Goal: Book appointment/travel/reservation

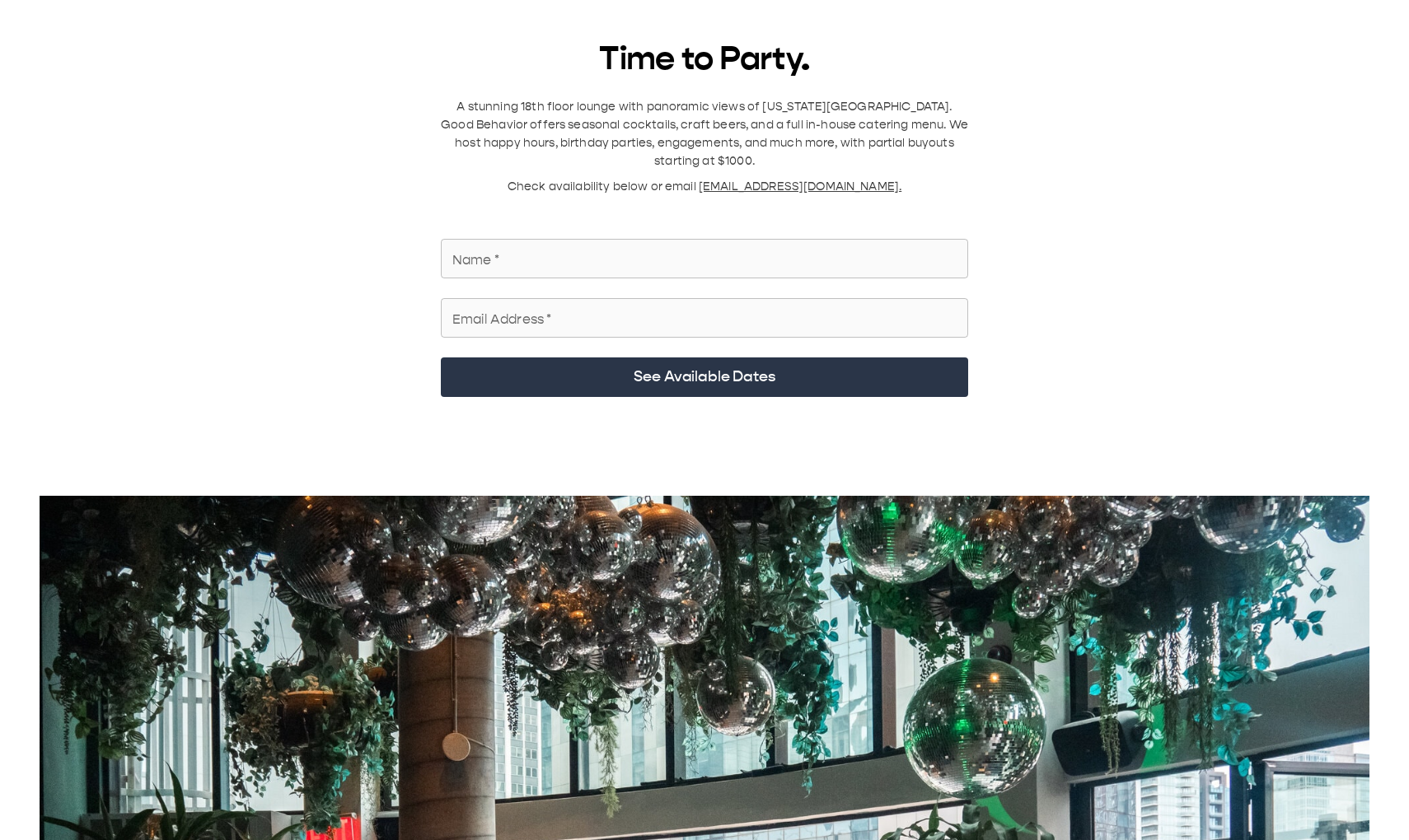
click at [699, 123] on input "Name   *" at bounding box center [704, 259] width 528 height 46
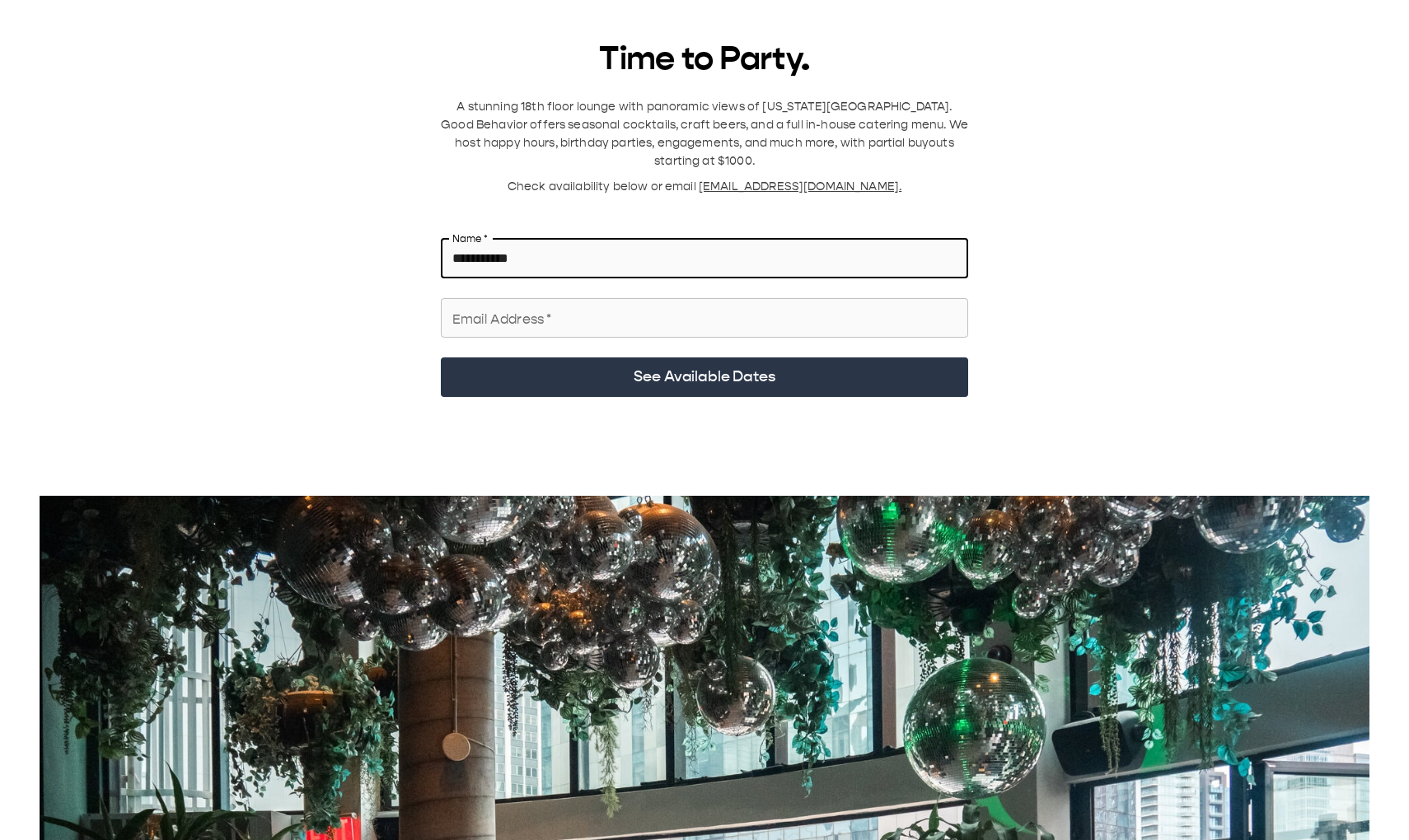
type input "**********"
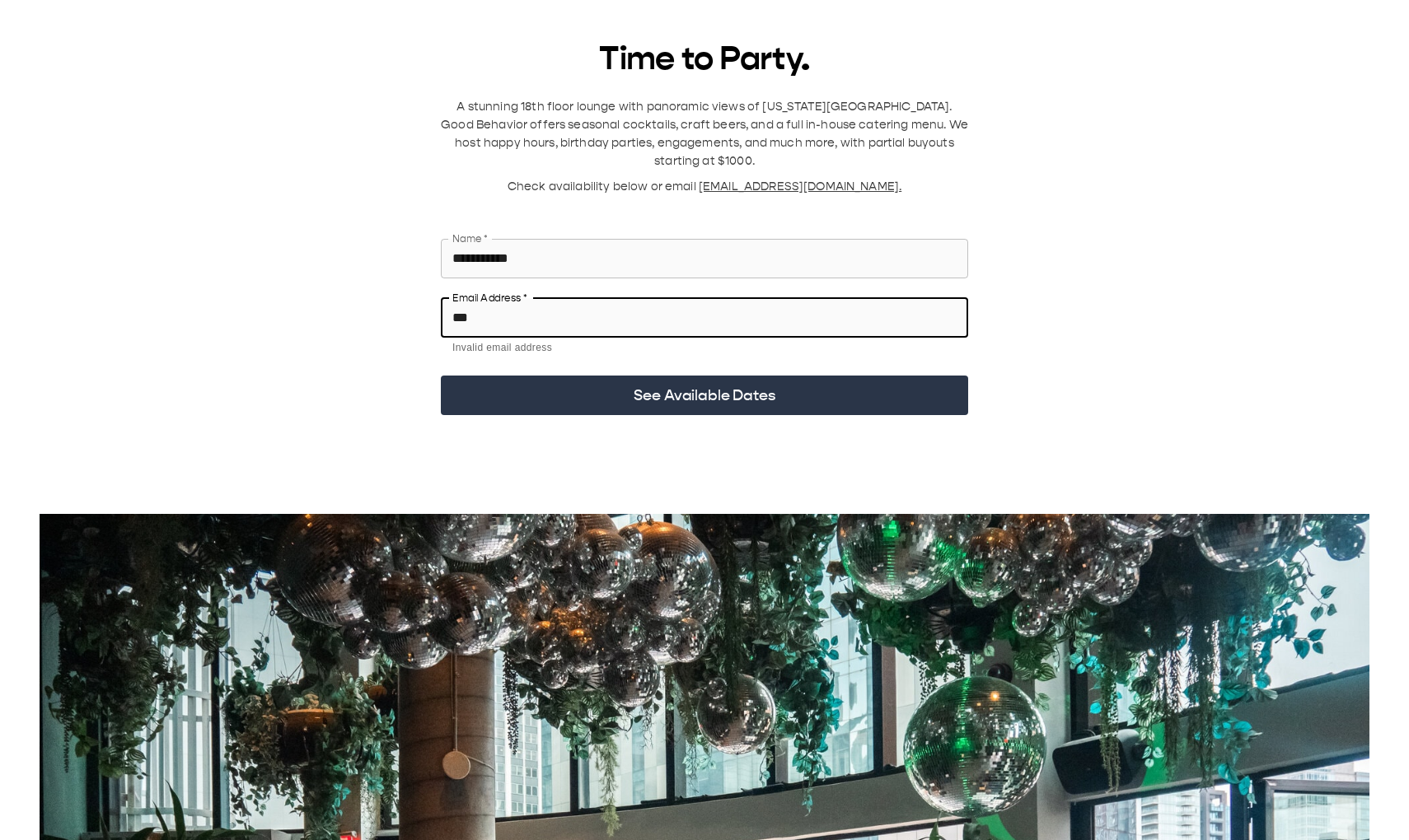
type input "**********"
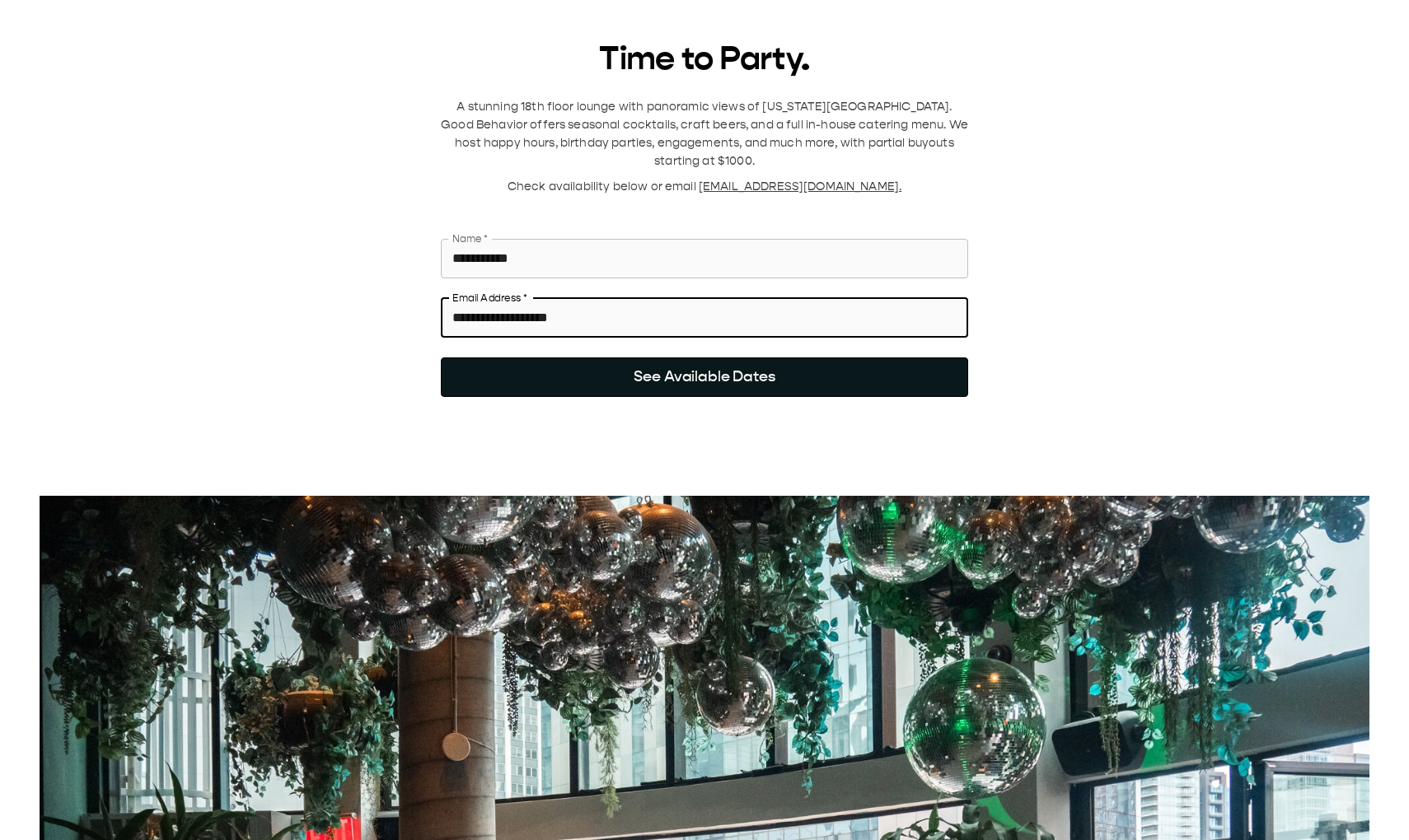
click at [747, 123] on button "See Available Dates" at bounding box center [704, 378] width 528 height 39
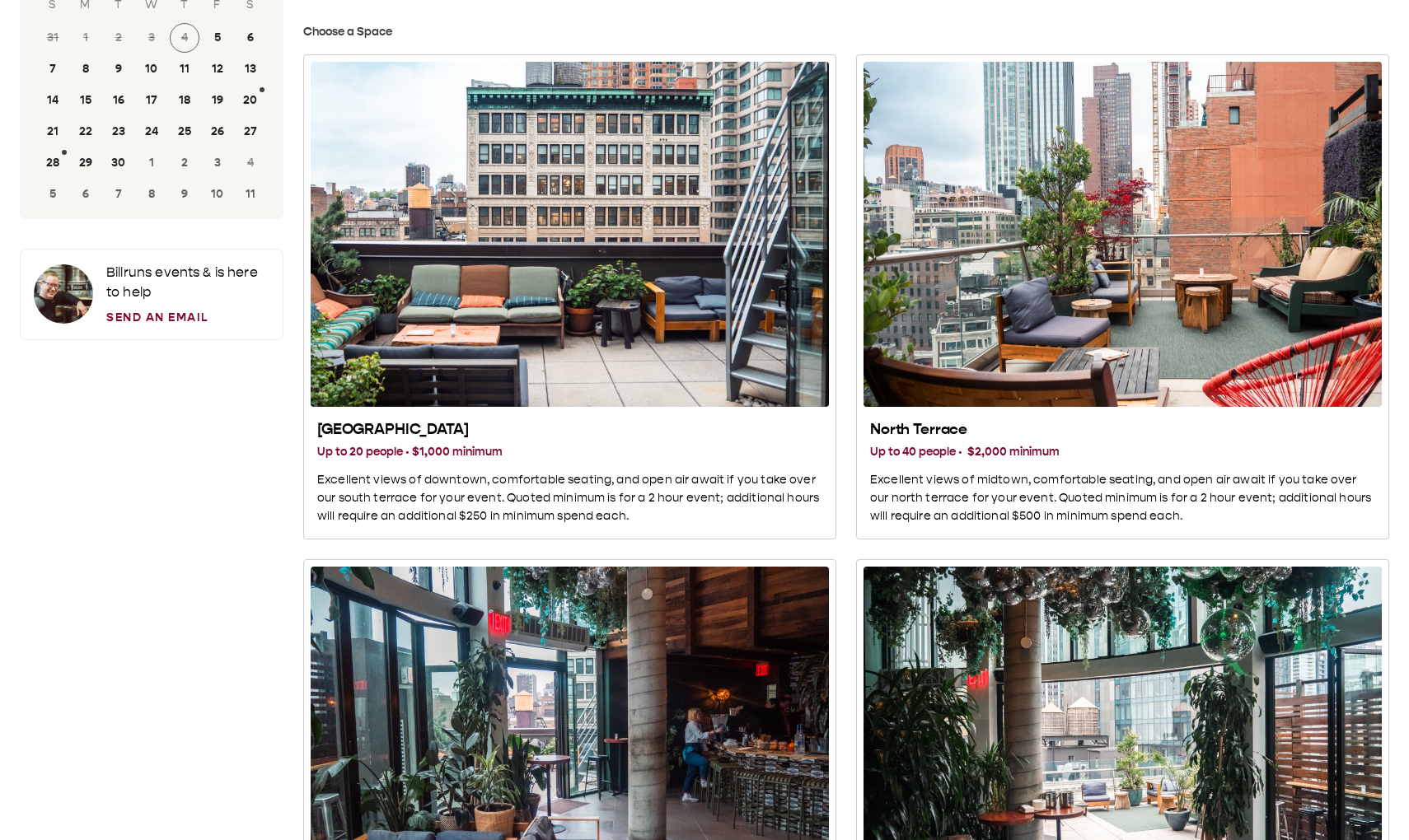
scroll to position [152, 0]
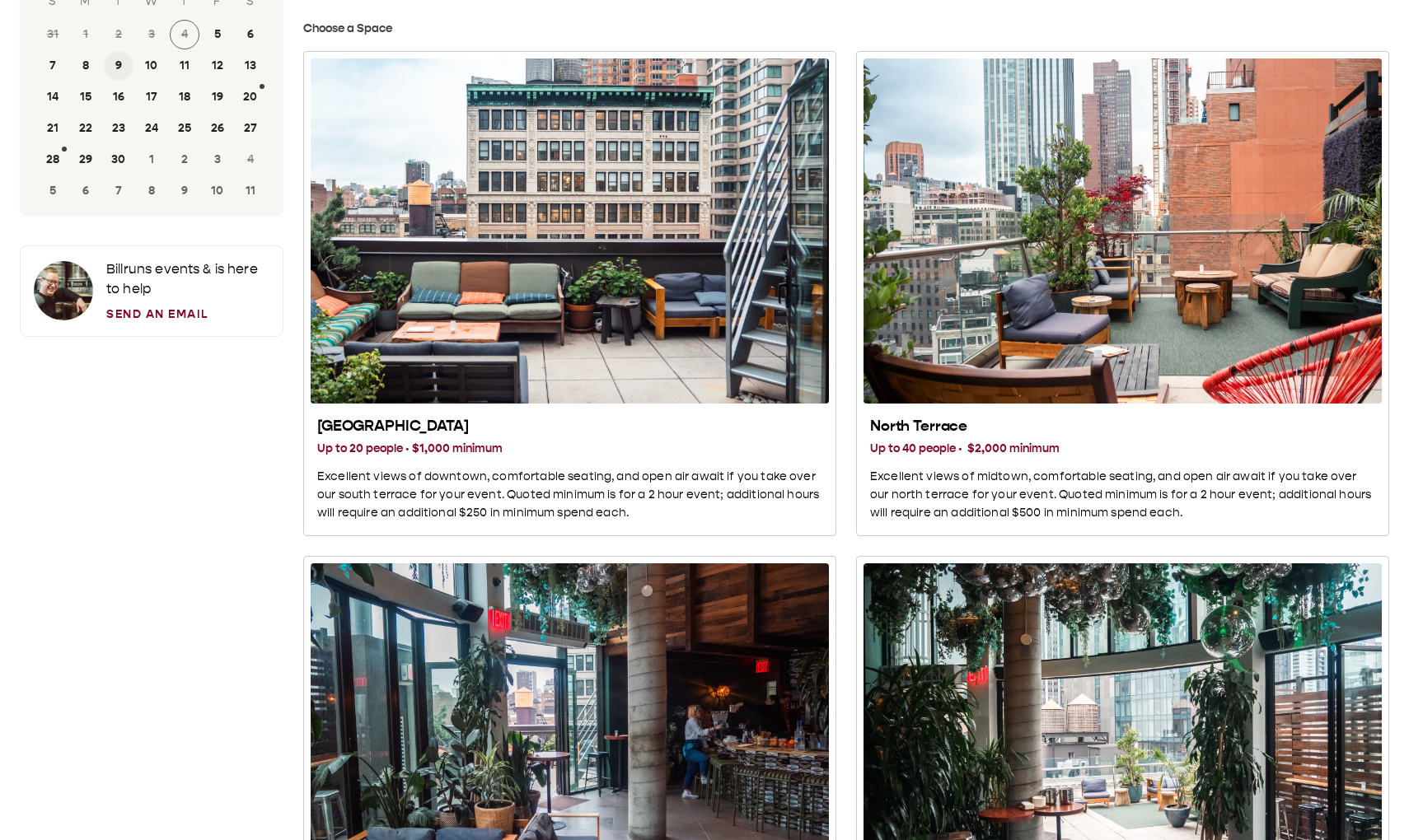
click at [121, 62] on button "9" at bounding box center [118, 65] width 29 height 29
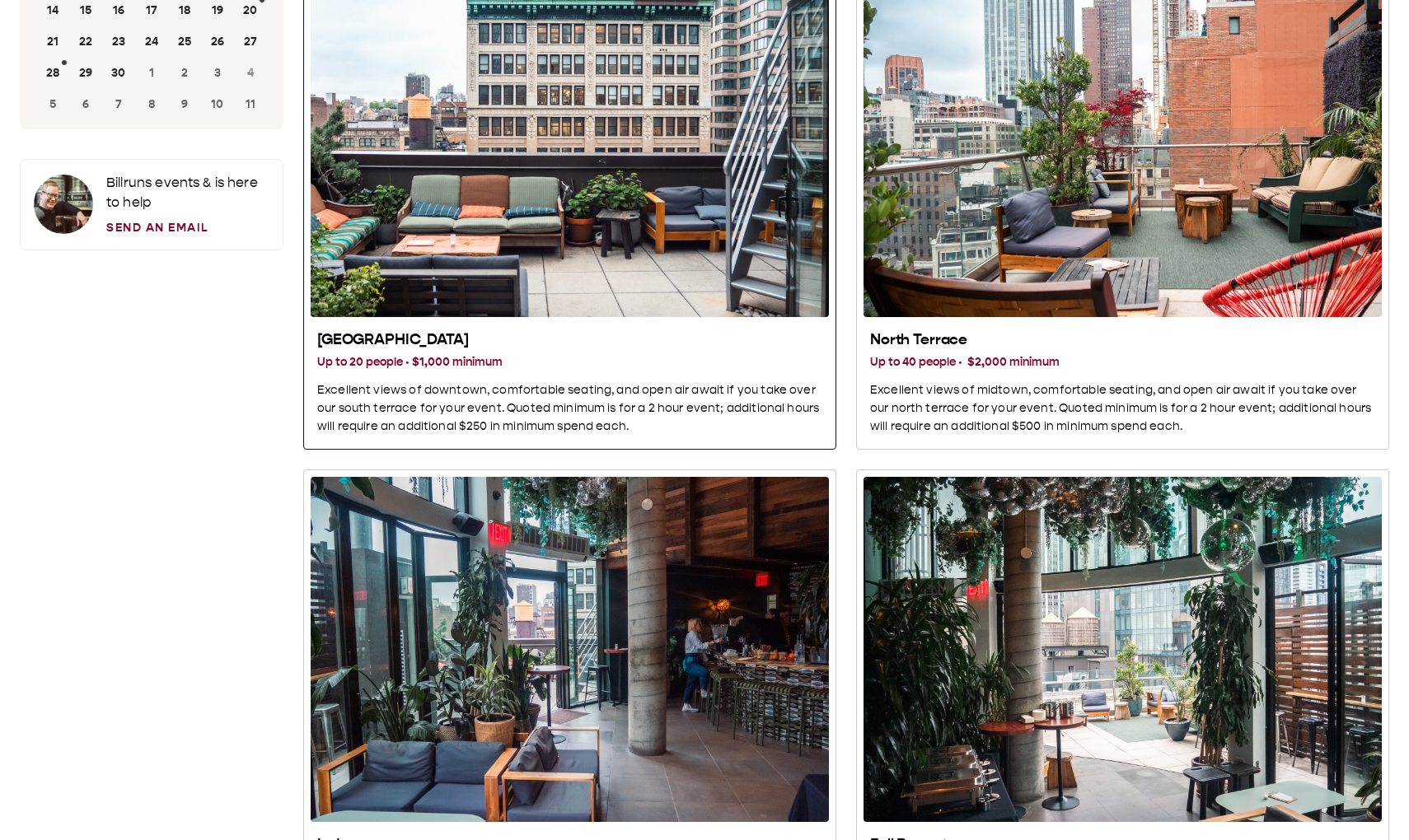
scroll to position [240, 0]
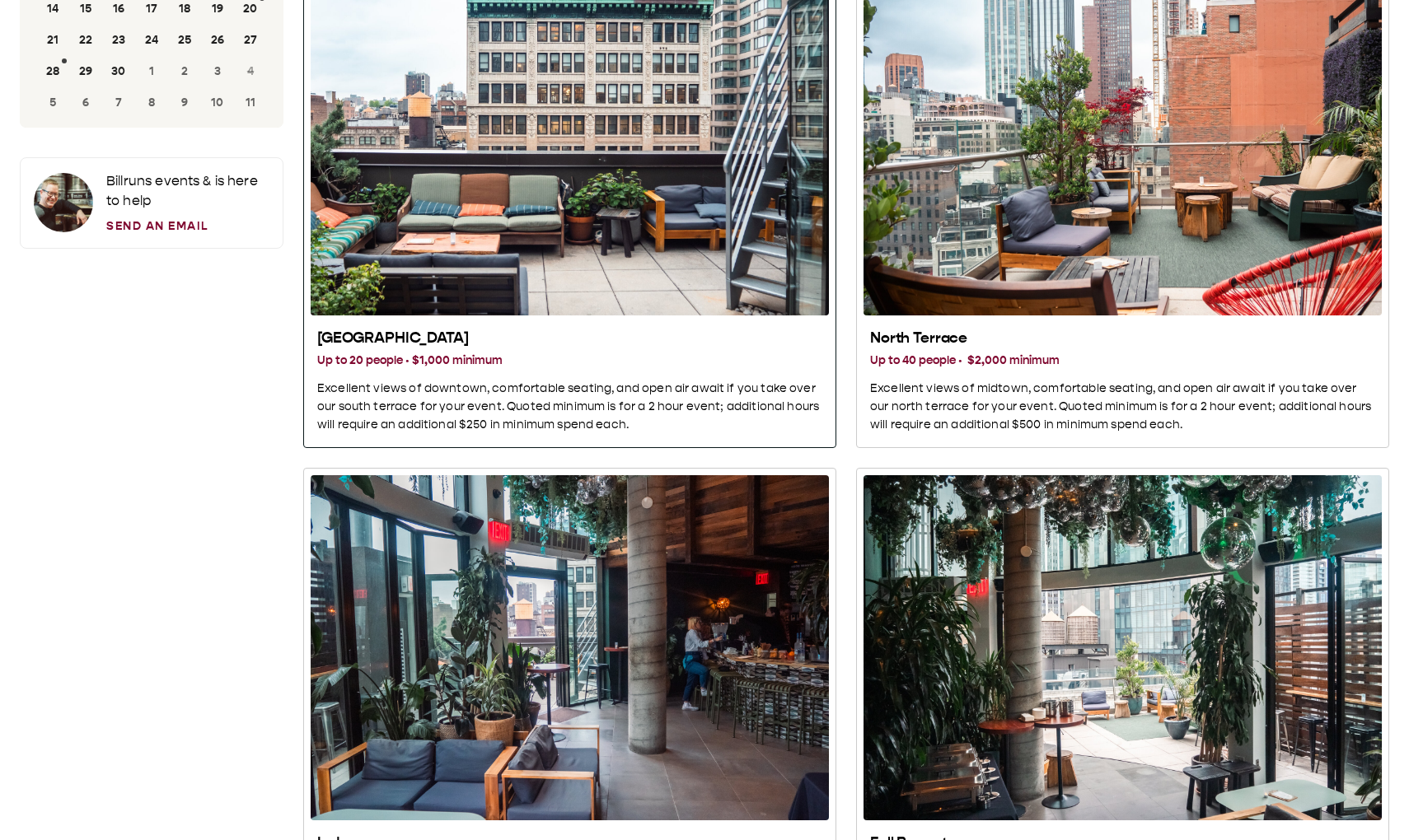
click at [695, 123] on div "South Terrace" at bounding box center [570, 143] width 518 height 345
click at [471, 123] on div "South Terrace Up to 20 people · $1,000 minimum Excellent views of downtown, com…" at bounding box center [570, 381] width 505 height 105
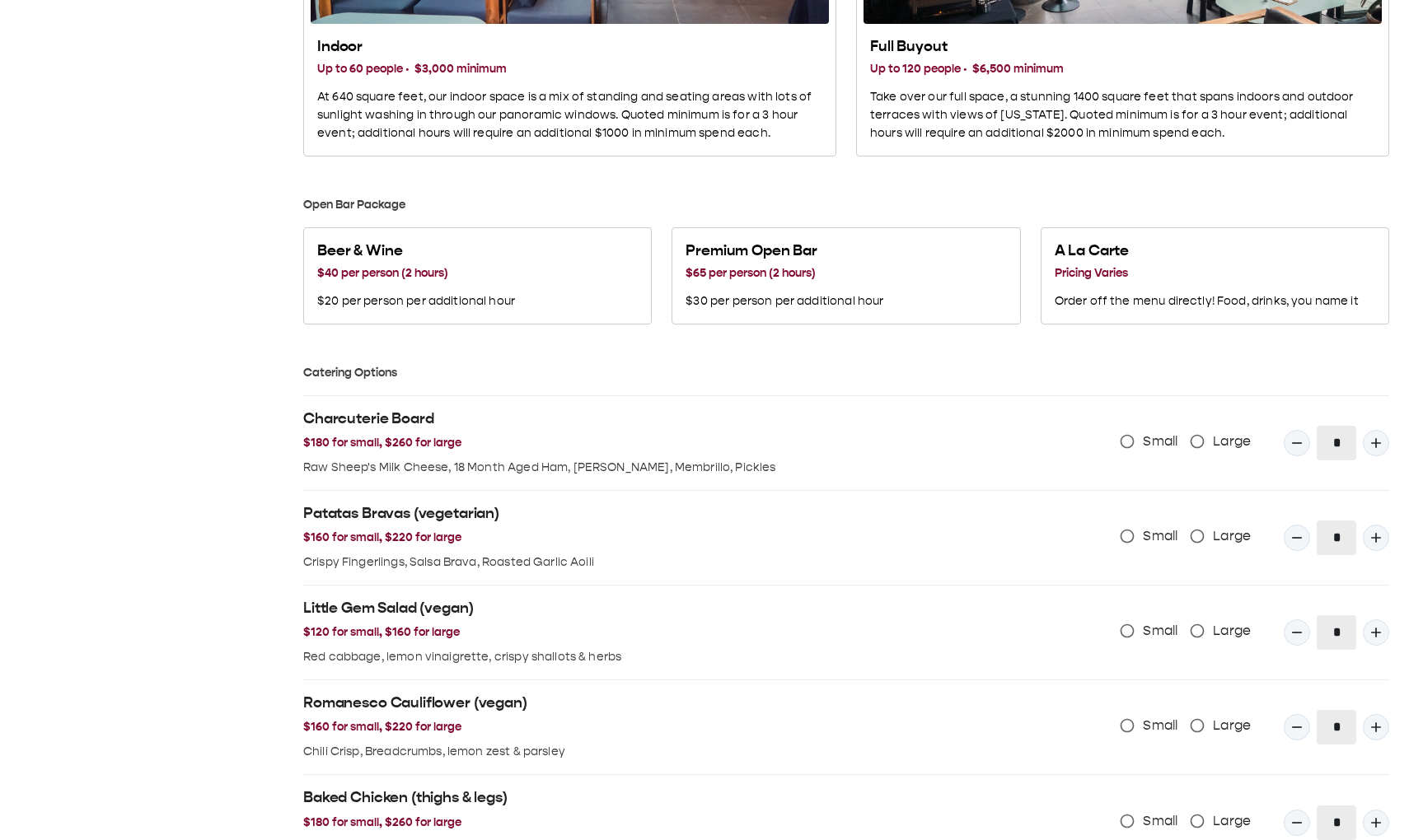
scroll to position [0, 0]
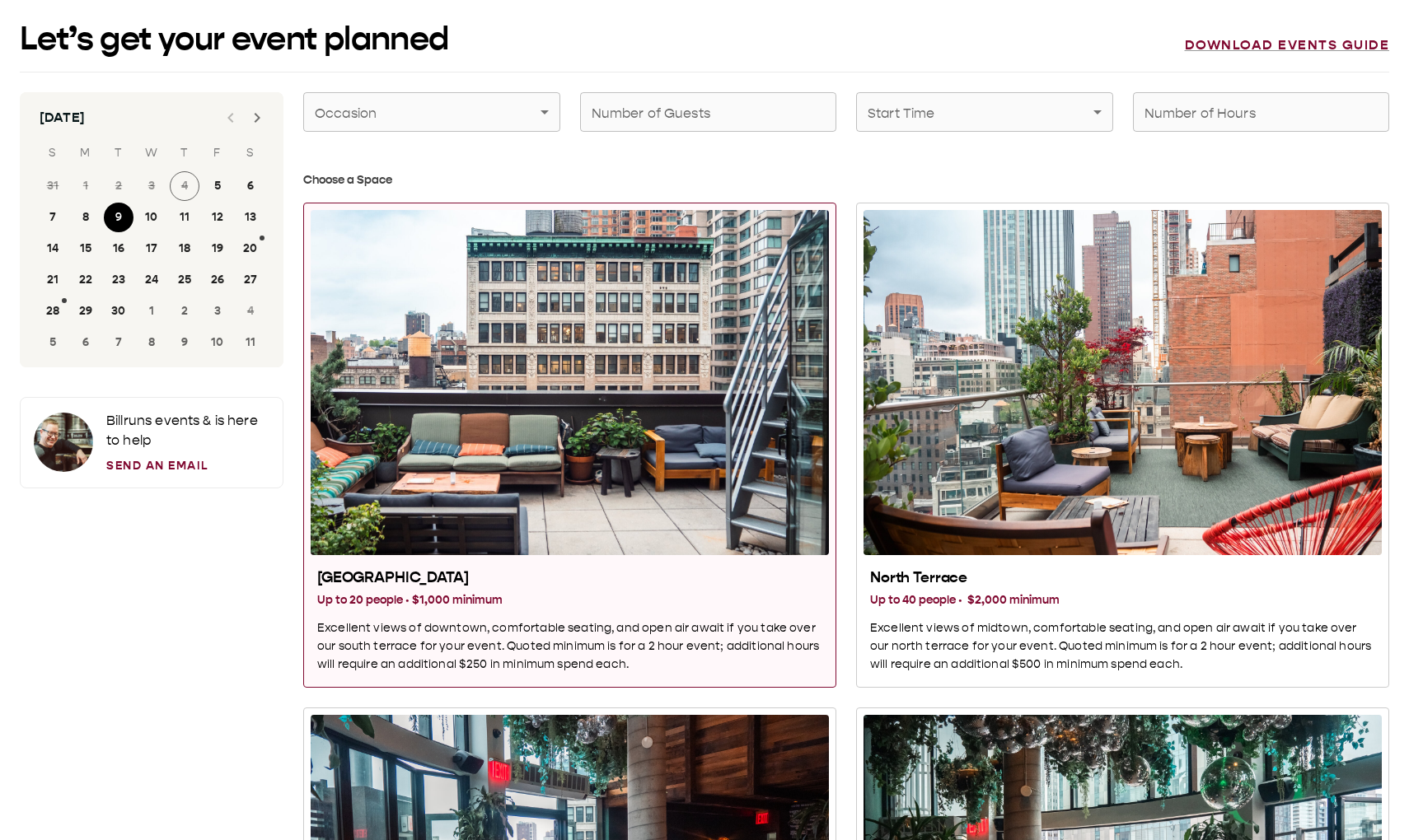
click at [668, 123] on div "South Terrace" at bounding box center [570, 382] width 518 height 345
click at [675, 112] on input "Number of Guests" at bounding box center [709, 112] width 257 height 46
type input "**"
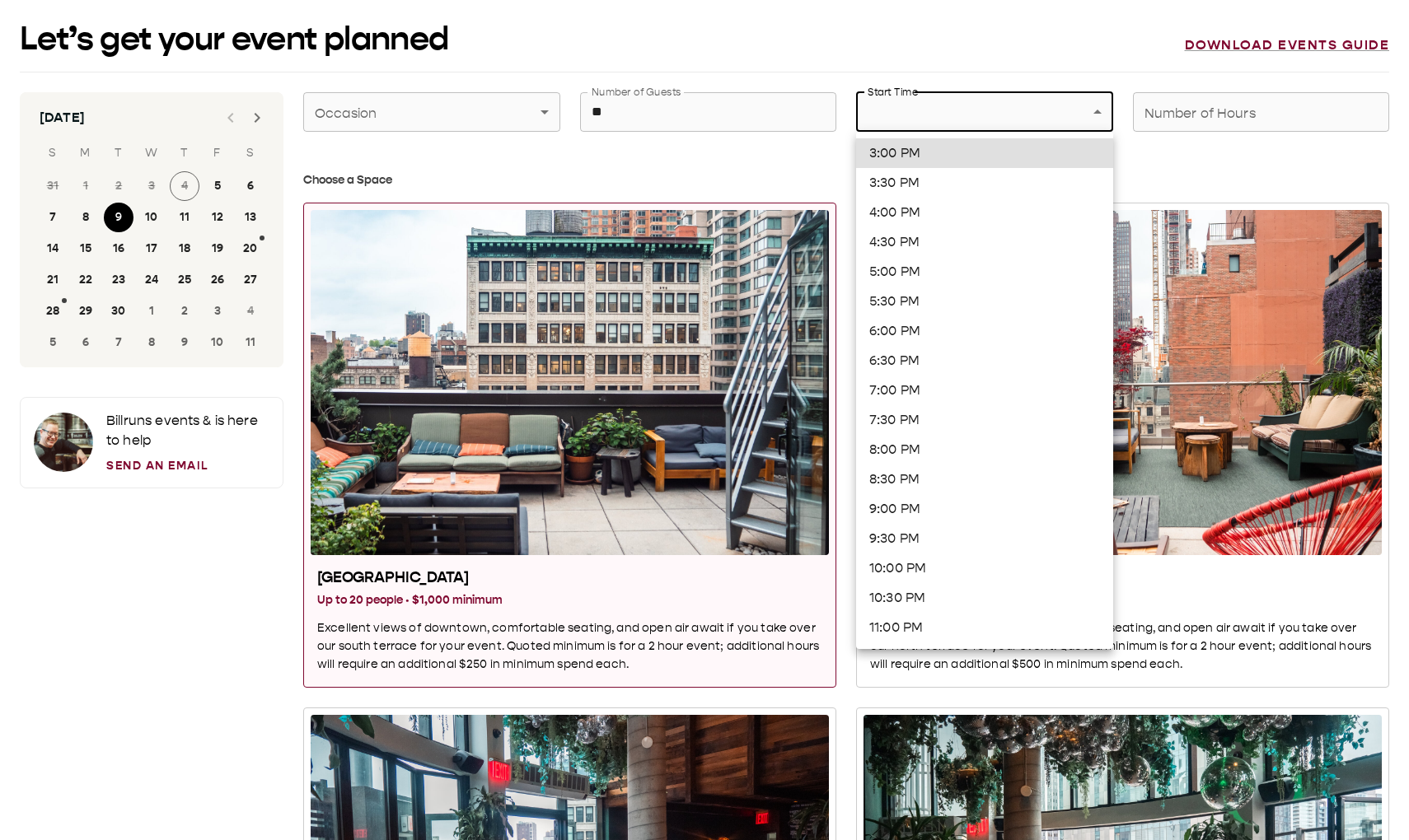
click at [975, 123] on li "5:30 PM" at bounding box center [985, 301] width 257 height 29
type input "*******"
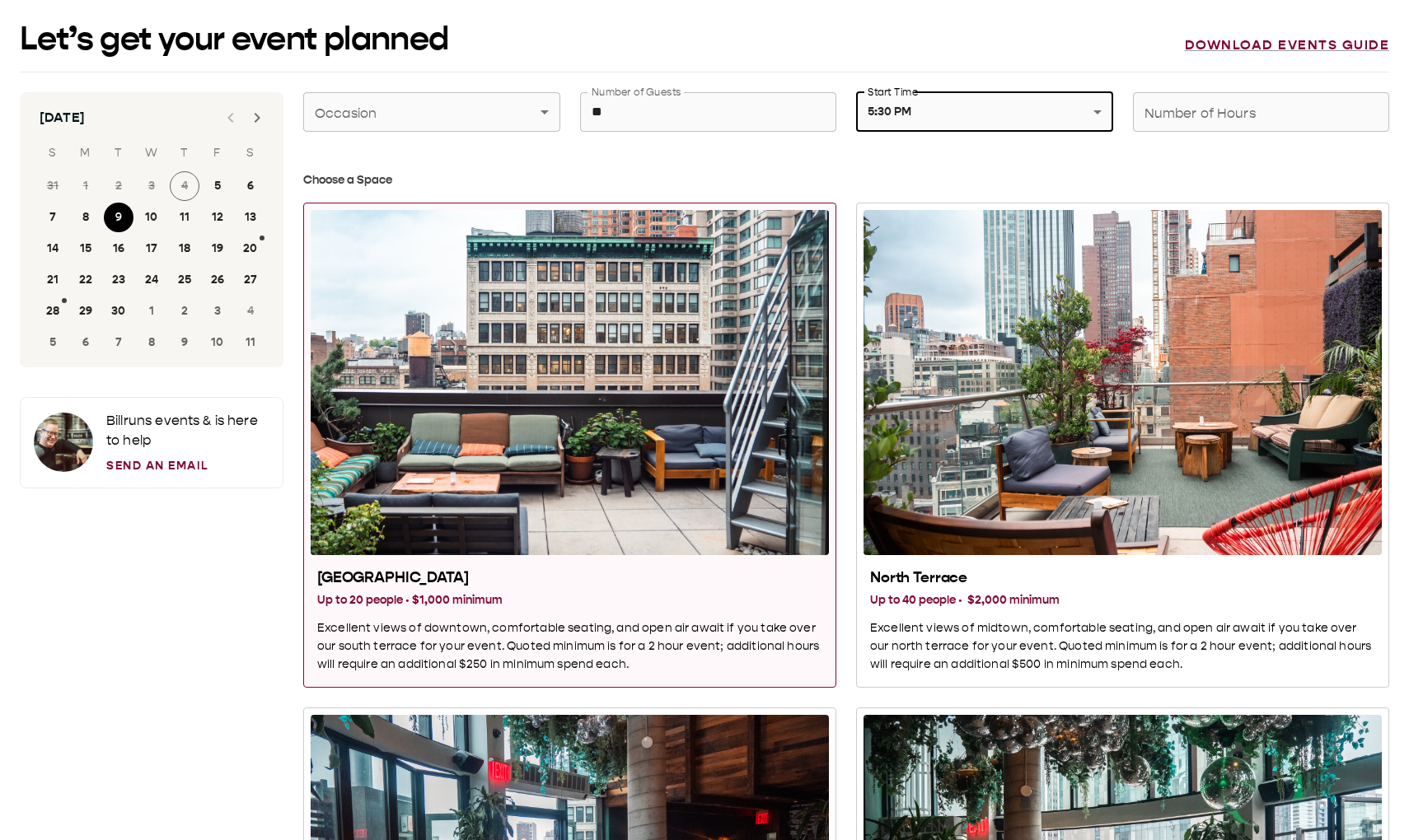
click at [1243, 112] on input "Number of Hours" at bounding box center [1262, 112] width 257 height 46
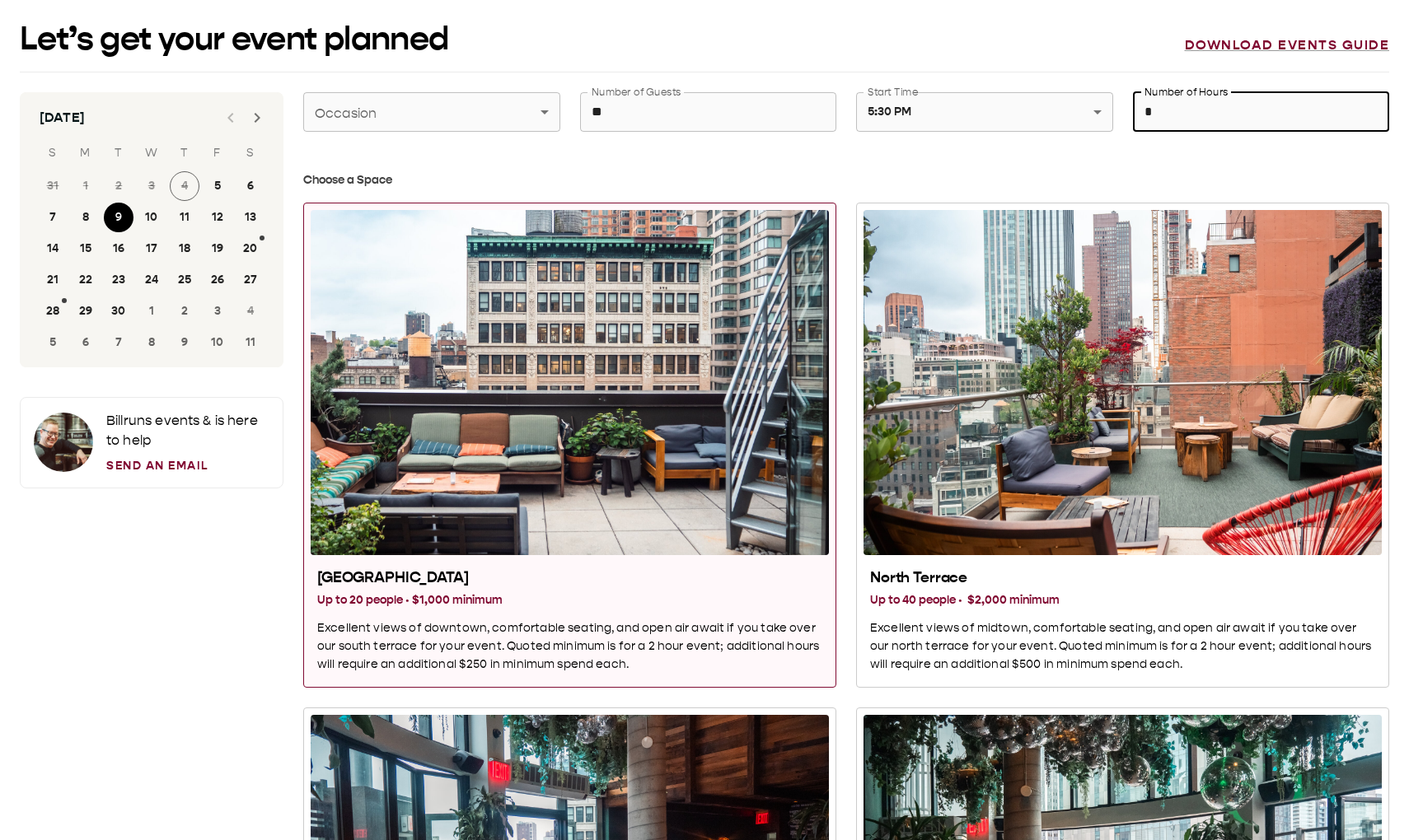
type input "*"
click at [1231, 104] on input "*" at bounding box center [1262, 112] width 257 height 46
click at [1097, 123] on h3 "Choose a Space" at bounding box center [846, 180] width 1086 height 18
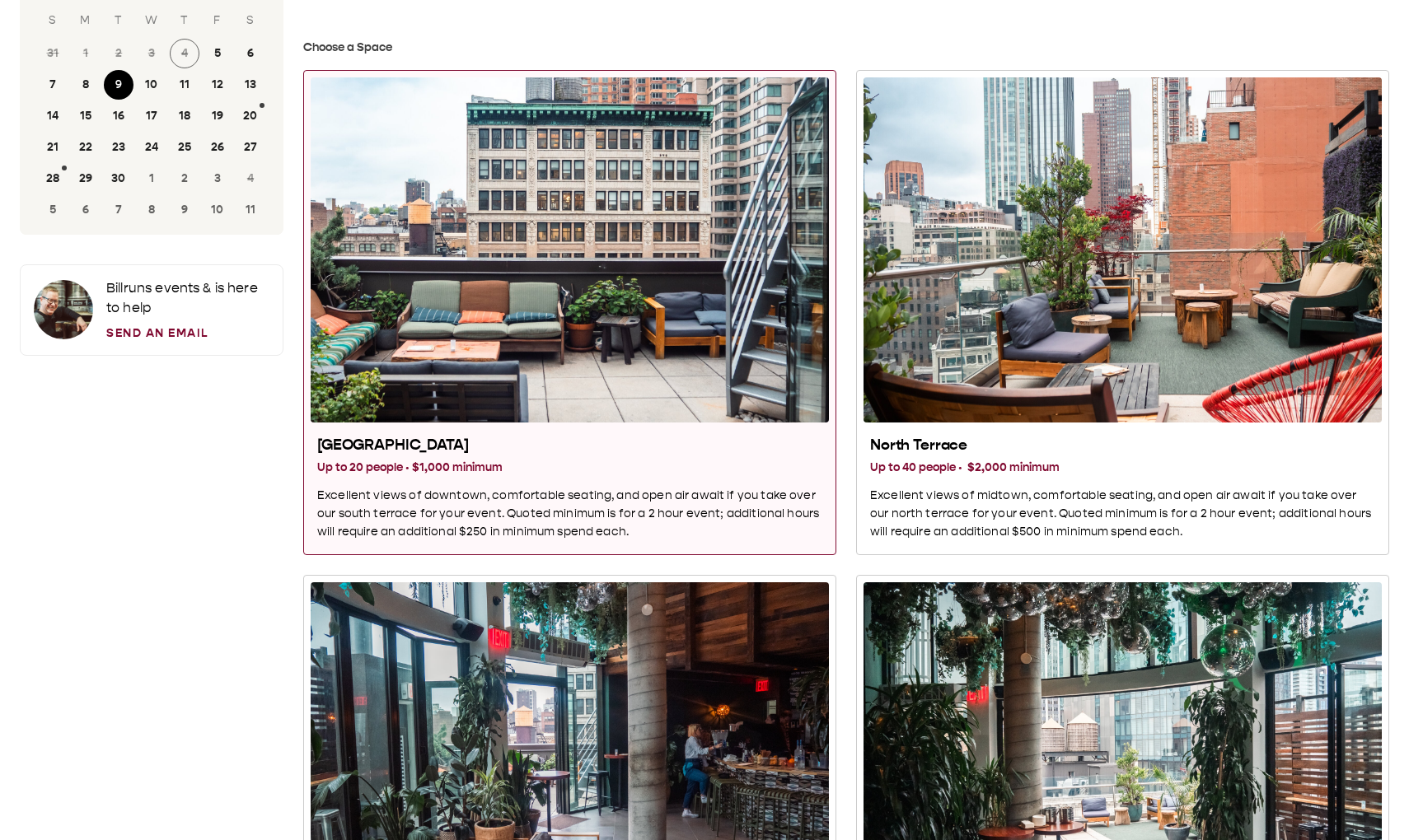
scroll to position [137, 0]
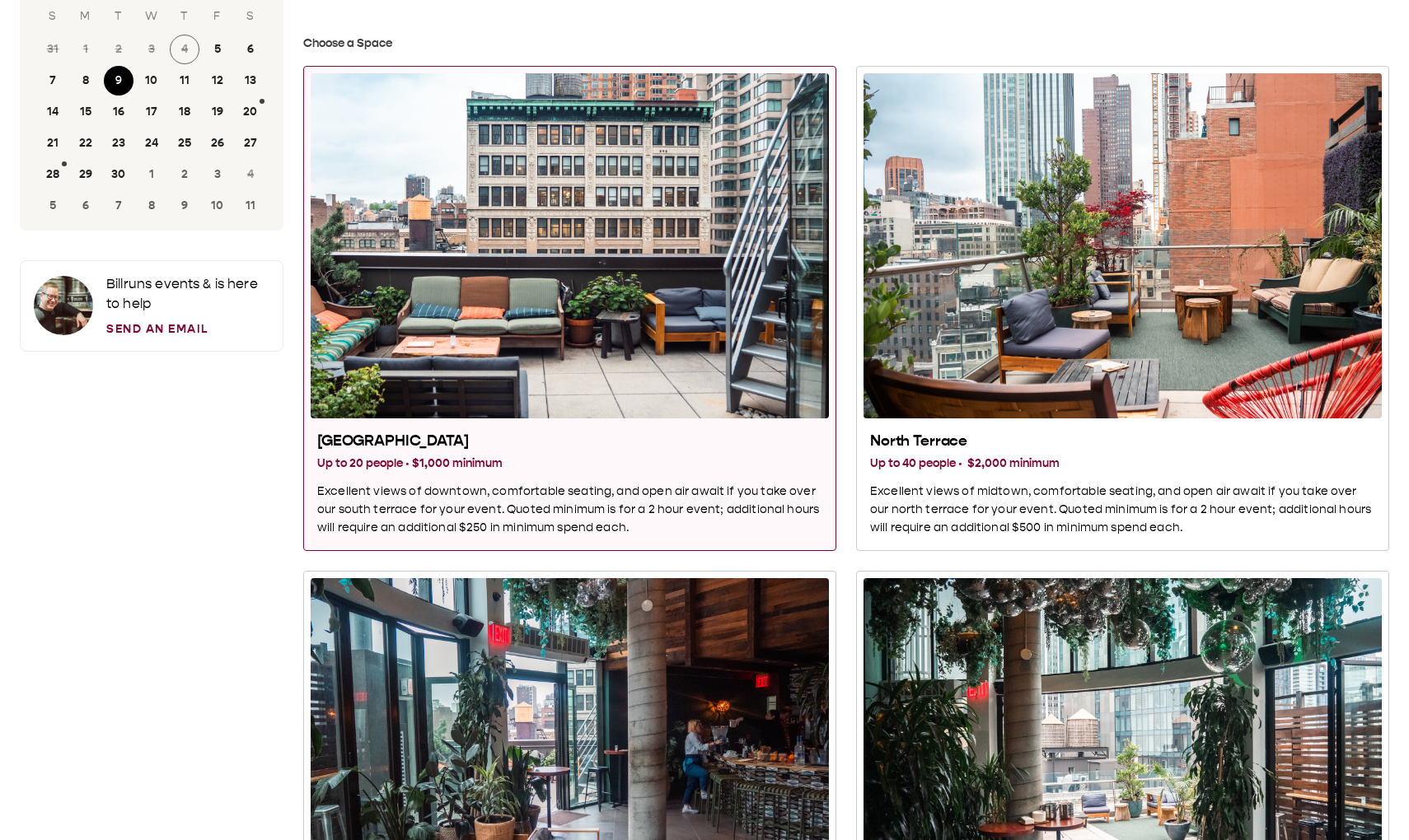
click at [632, 123] on p "Excellent views of downtown, comfortable seating, and open air await if you tak…" at bounding box center [570, 510] width 505 height 54
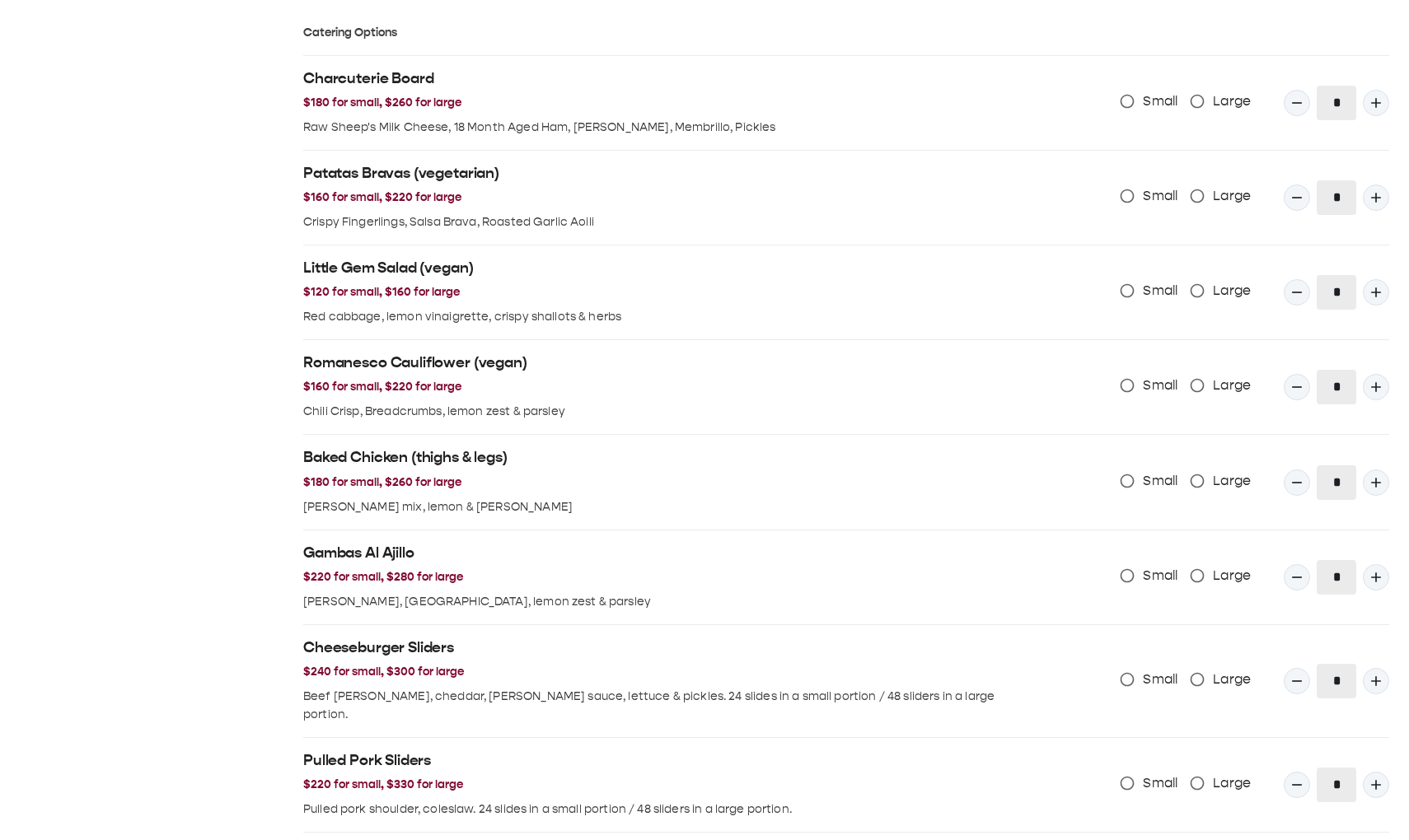
scroll to position [1368, 0]
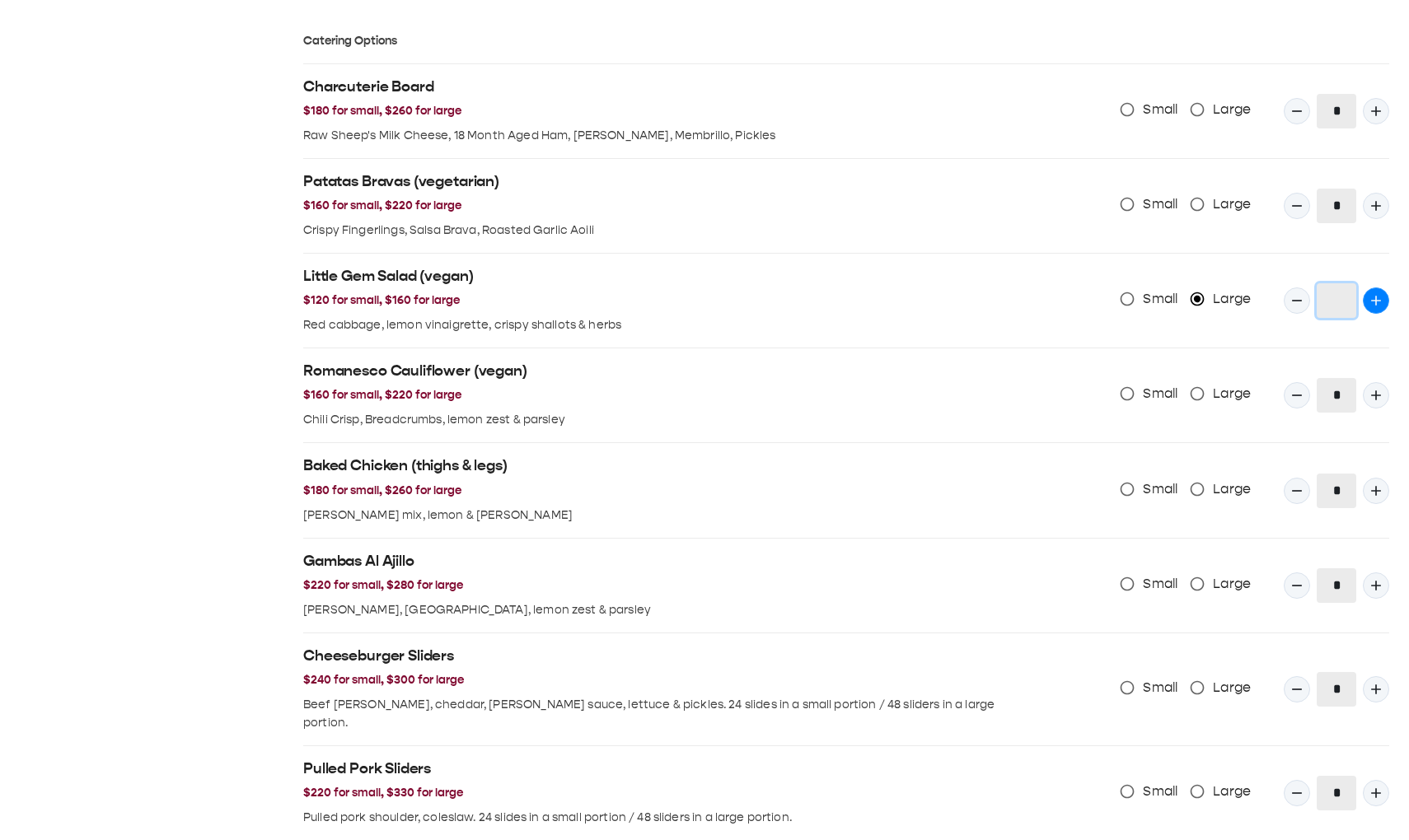
click at [1318, 123] on icon "Quantity Input" at bounding box center [1376, 301] width 16 height 16
type input "*"
click at [1261, 123] on div "Patatas Bravas (vegetarian) $160 for small, $220 for large Crispy Fingerlings, …" at bounding box center [839, 199] width 1099 height 80
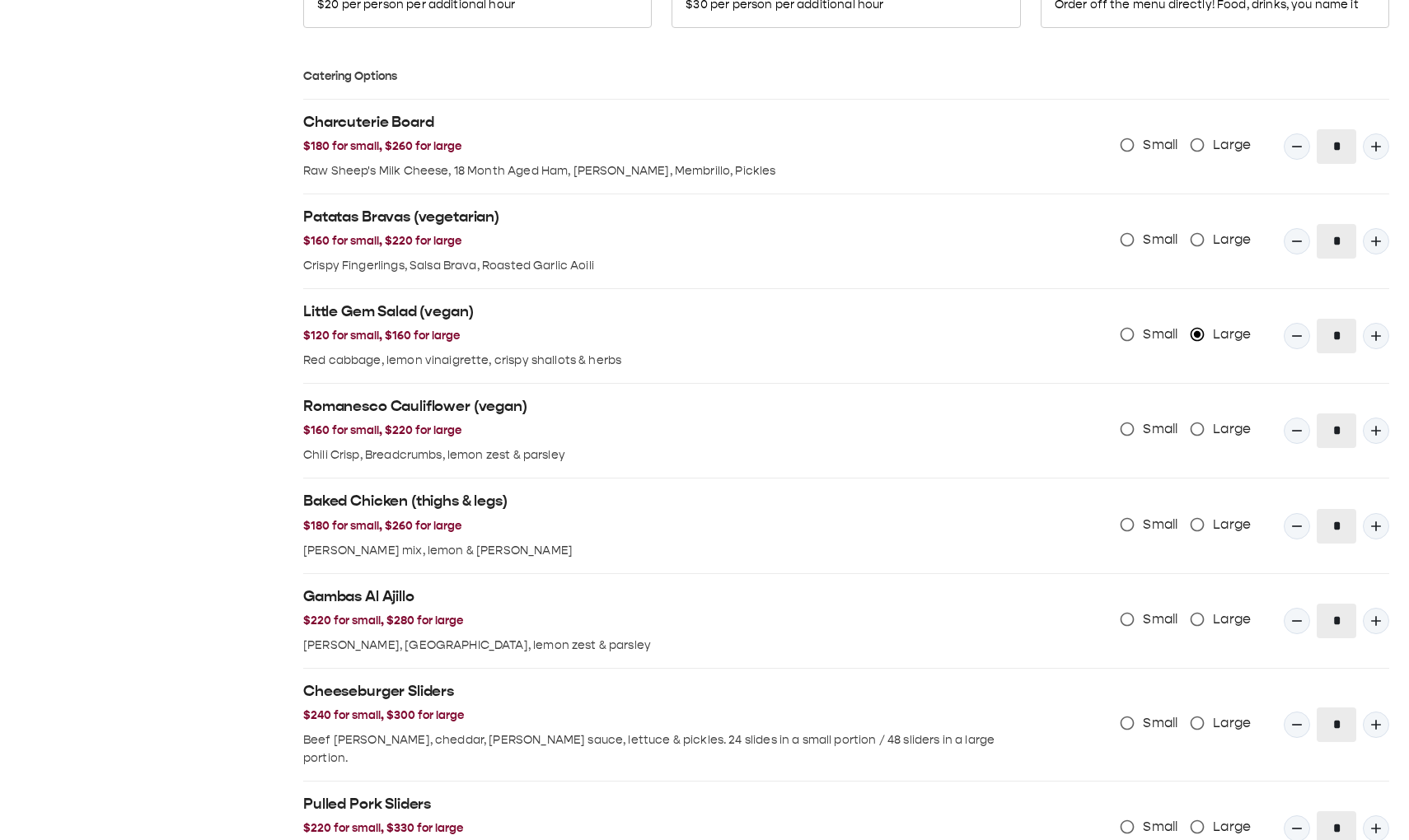
scroll to position [1334, 0]
click at [1215, 123] on span "Large" at bounding box center [1231, 239] width 38 height 20
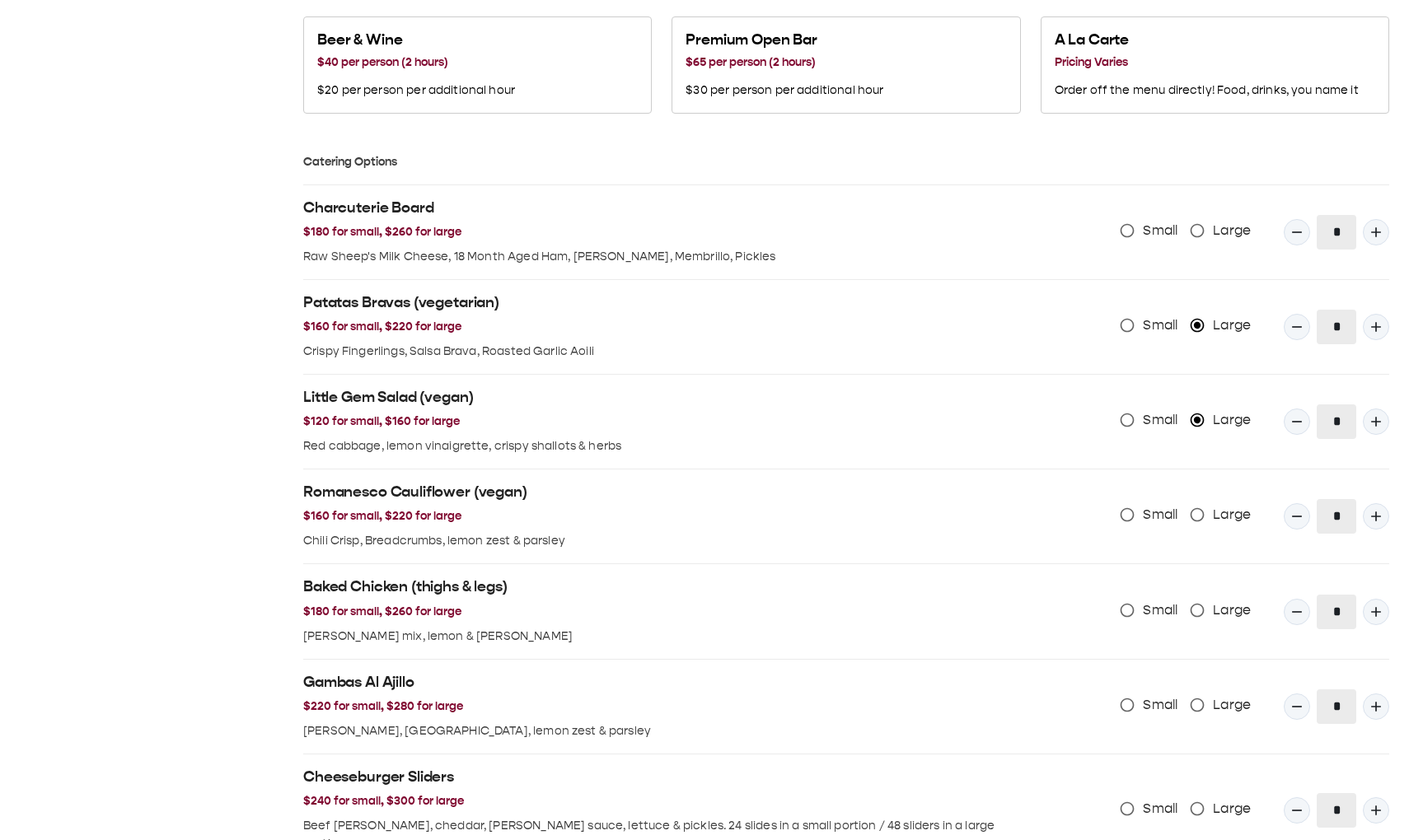
scroll to position [1248, 0]
click at [1318, 123] on icon "Quantity Input" at bounding box center [1376, 231] width 16 height 16
type input "*"
click at [1305, 123] on li "Charcuterie Board $180 for small, $260 for large Raw Sheep's Milk Cheese, 18 Mo…" at bounding box center [846, 232] width 1086 height 95
click at [1318, 123] on icon "Quantity Input" at bounding box center [1376, 326] width 16 height 16
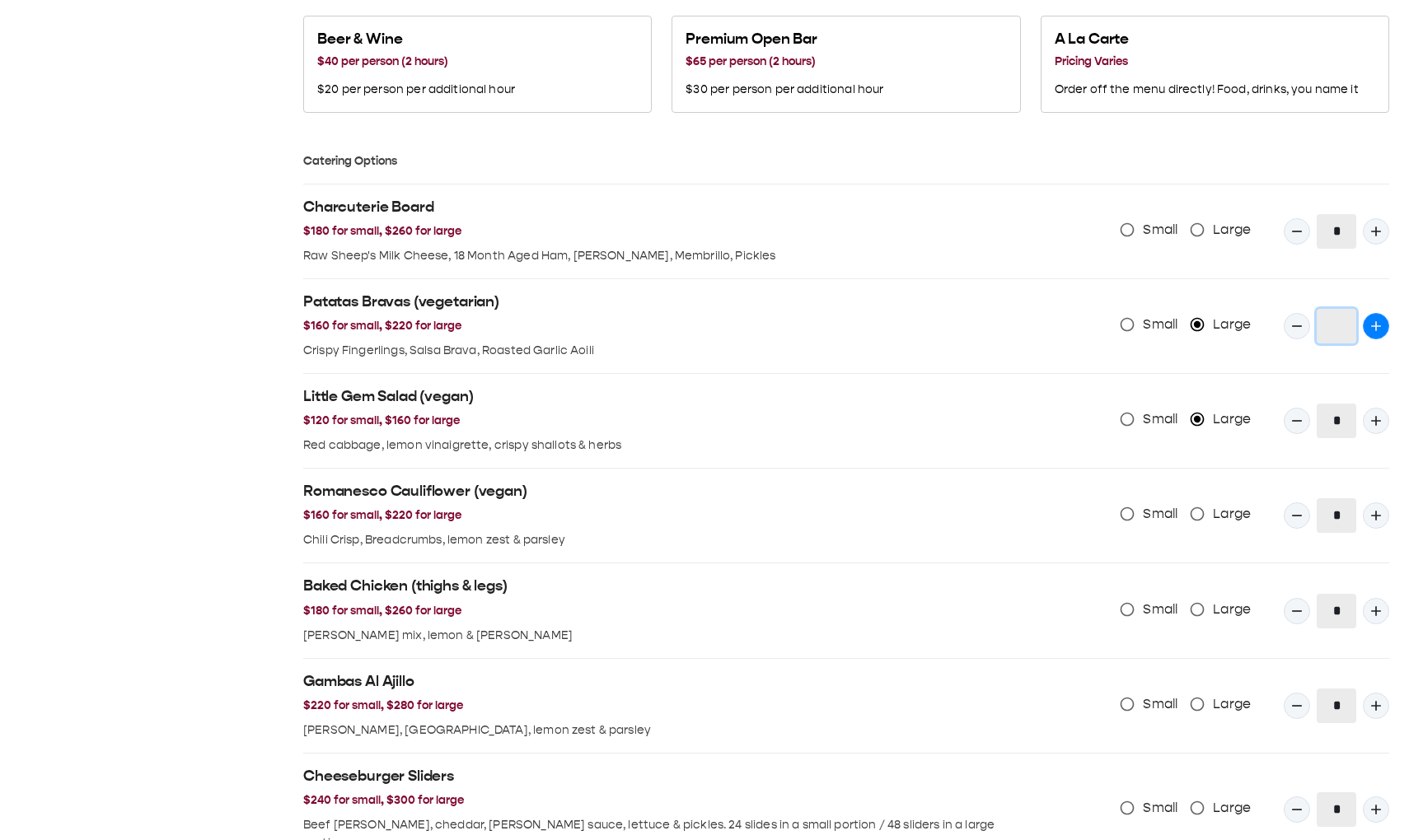
type input "*"
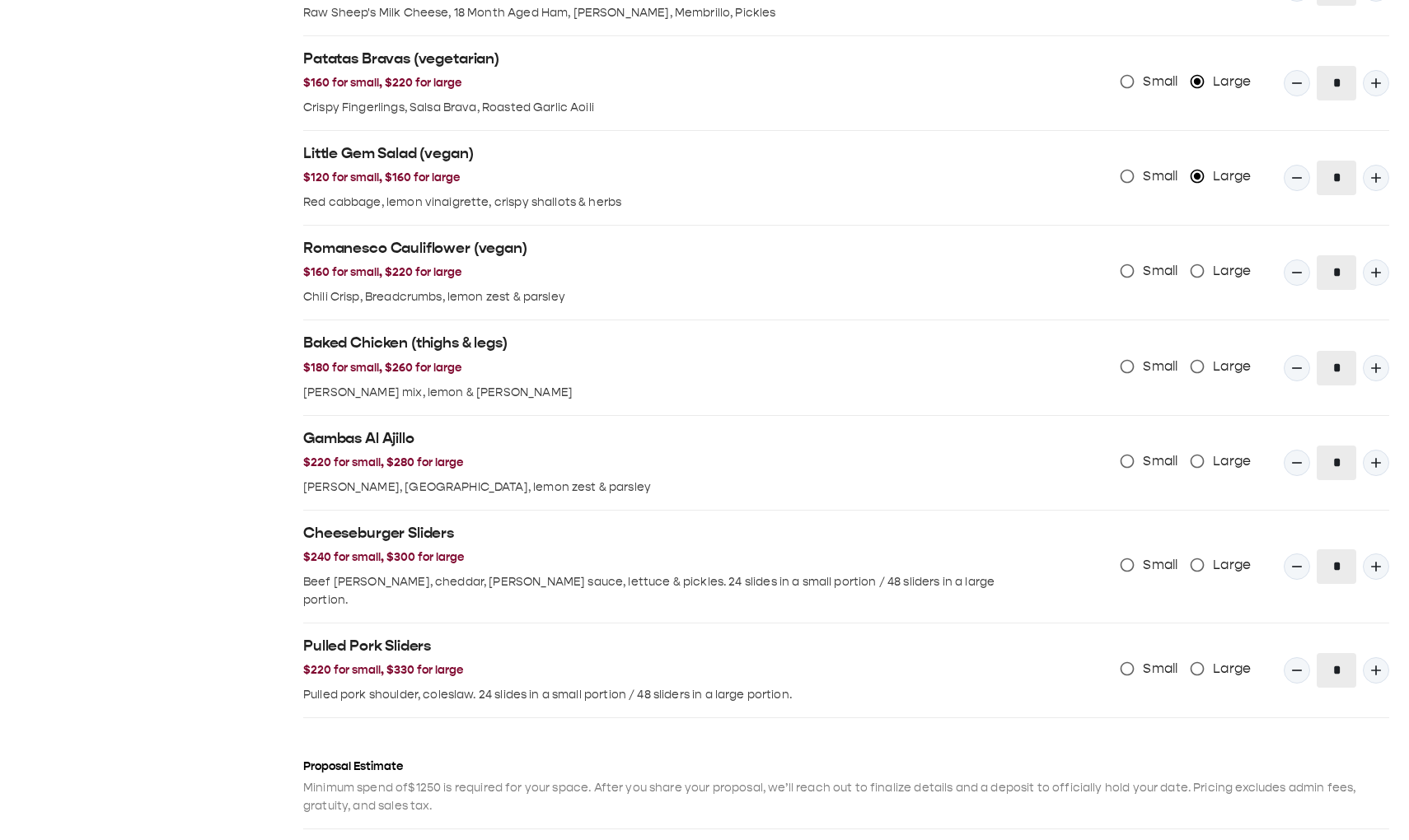
scroll to position [1496, 0]
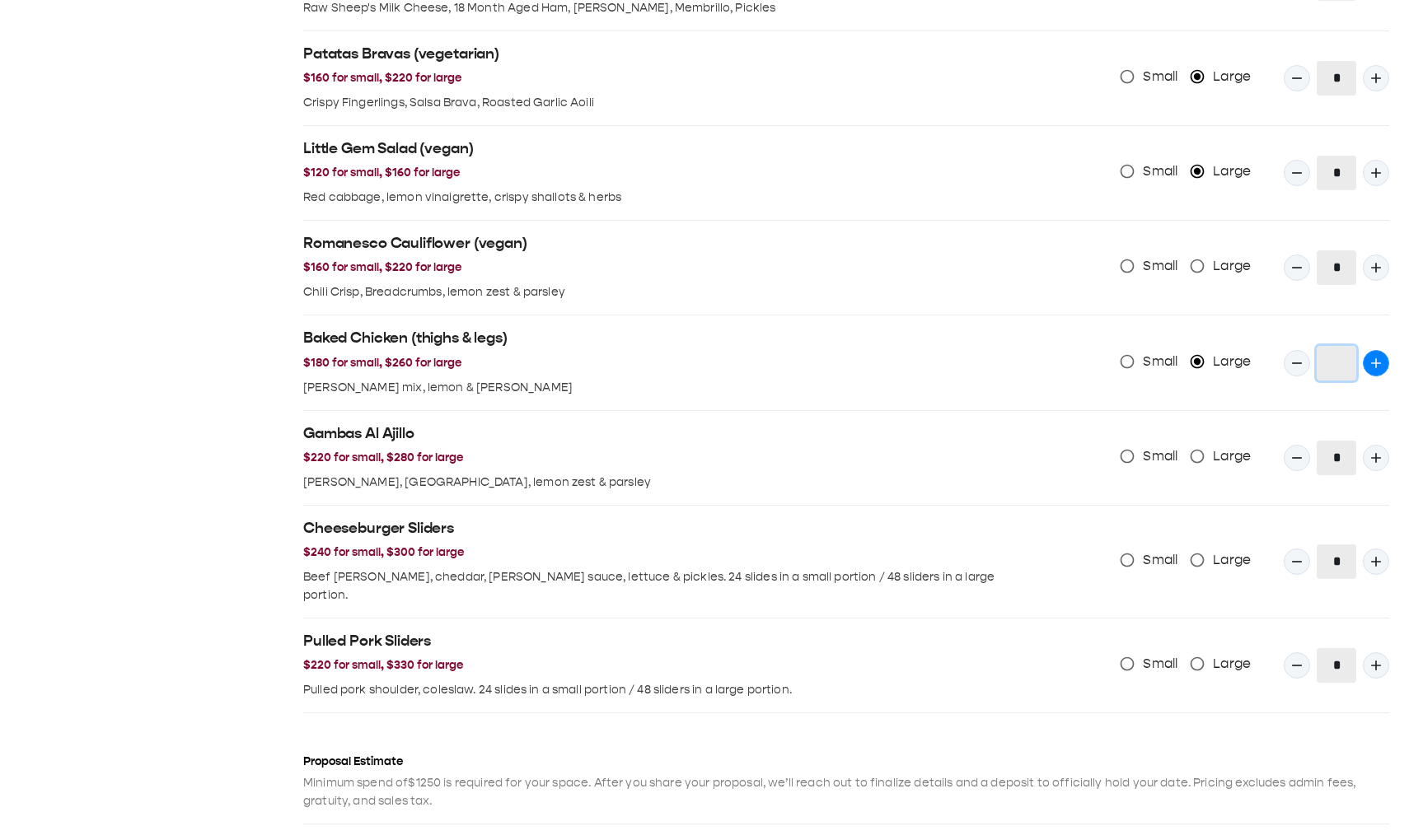
click at [1318, 123] on icon "Quantity Input" at bounding box center [1376, 363] width 16 height 16
type input "*"
click at [1179, 123] on div "Baked Chicken (thighs & legs) $180 for small, $260 for large [PERSON_NAME] mix,…" at bounding box center [839, 355] width 1099 height 80
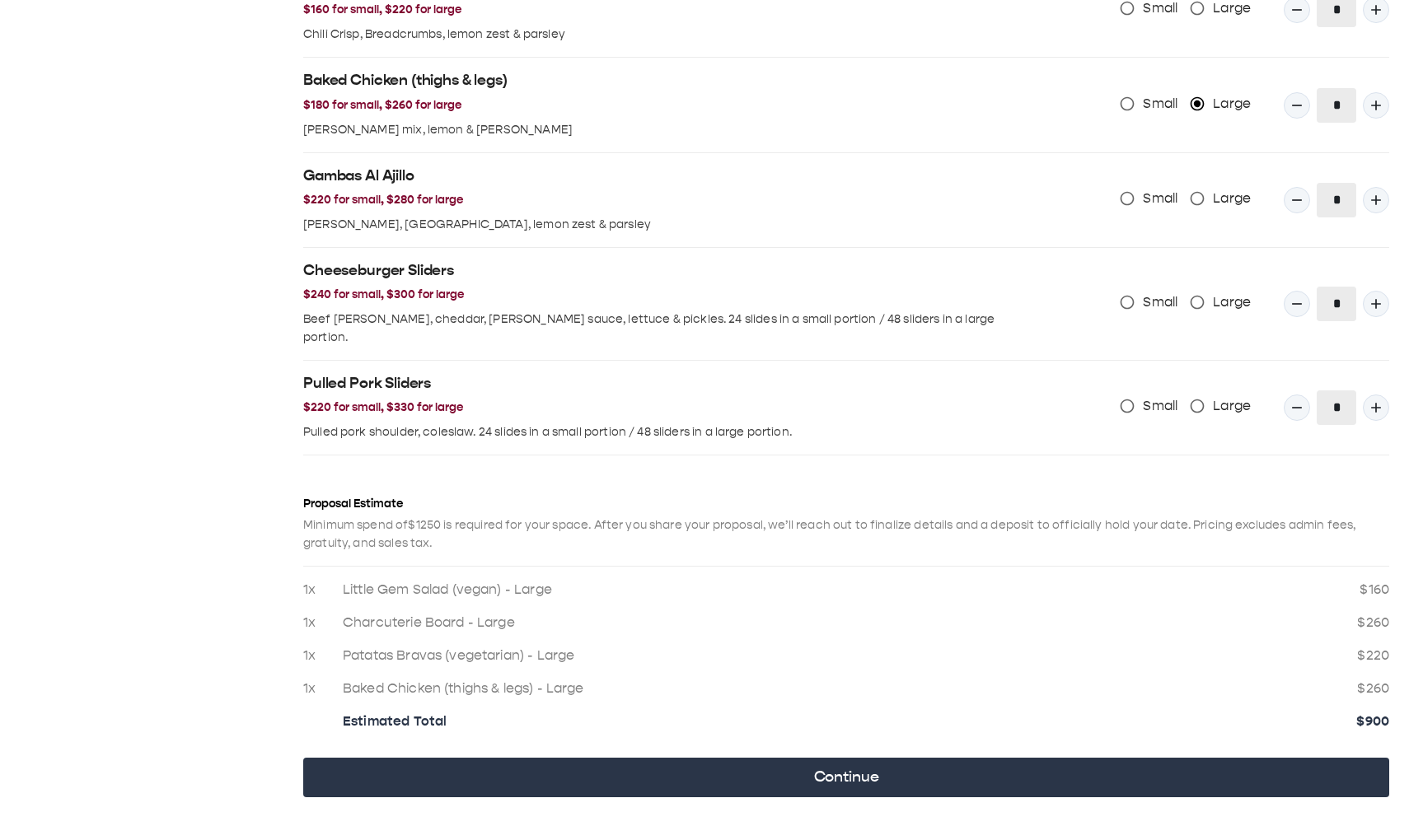
scroll to position [1762, 0]
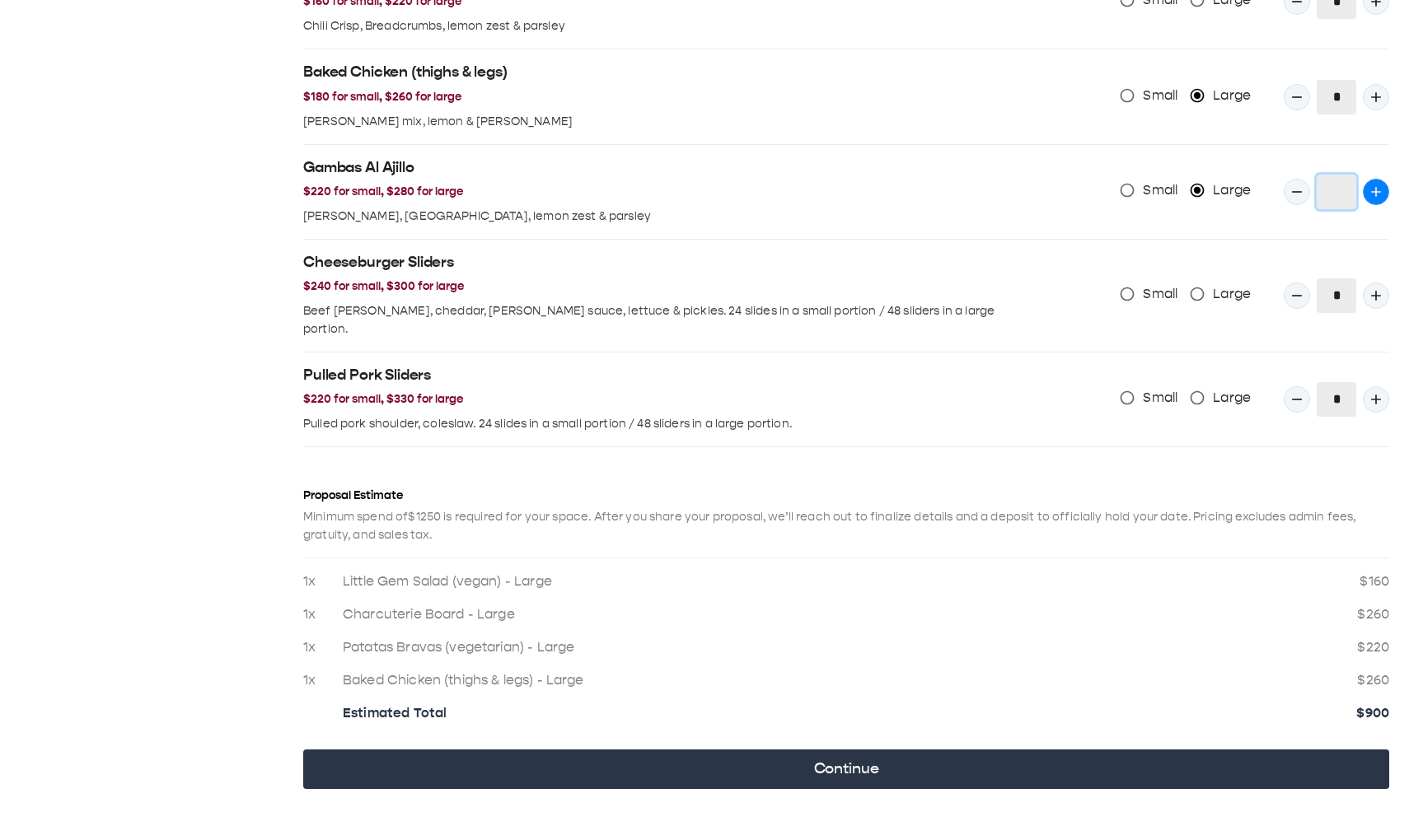
click at [1318, 123] on button "Quantity Input" at bounding box center [1376, 192] width 27 height 27
type input "*"
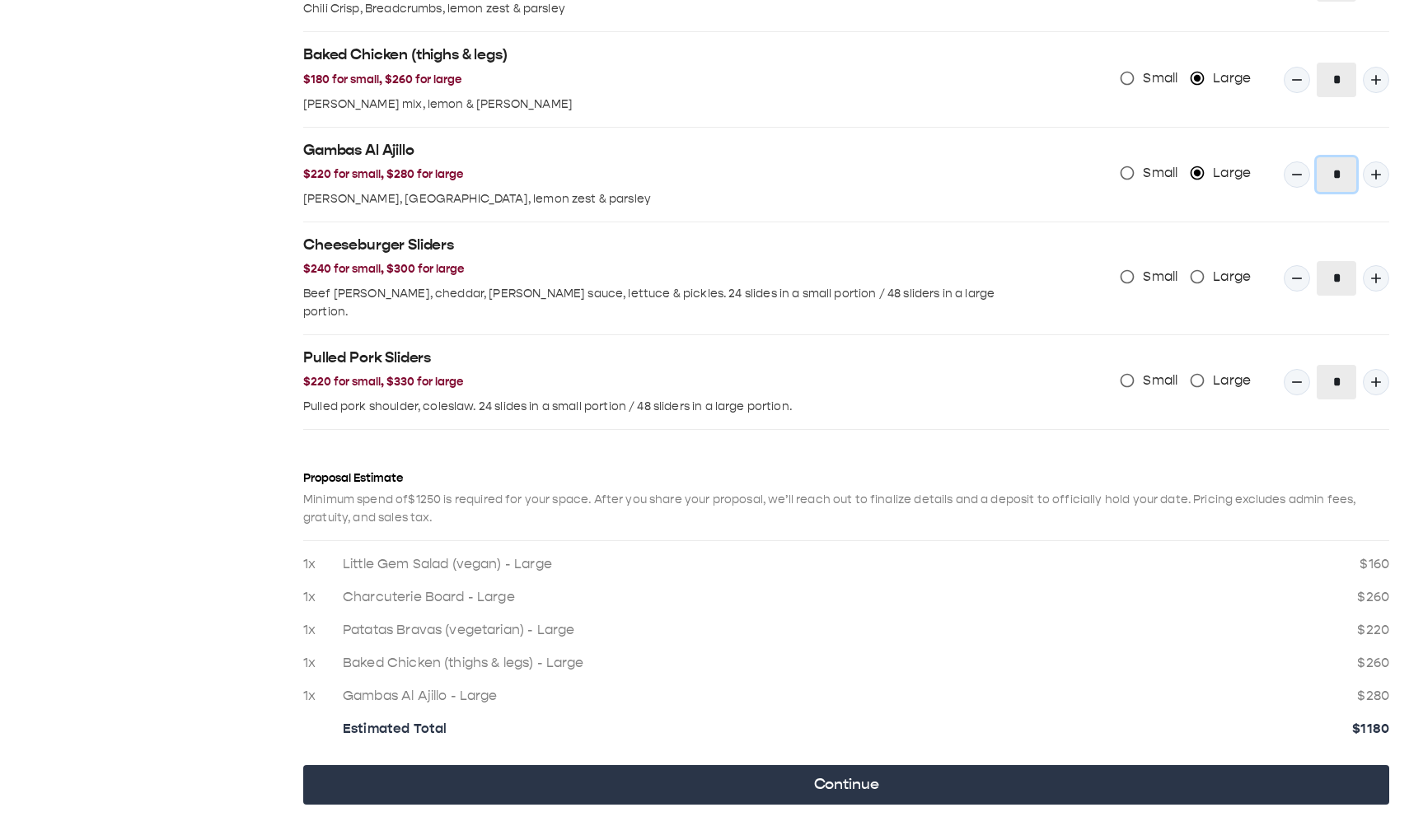
scroll to position [1780, 0]
click at [1220, 123] on span "Large" at bounding box center [1231, 276] width 38 height 20
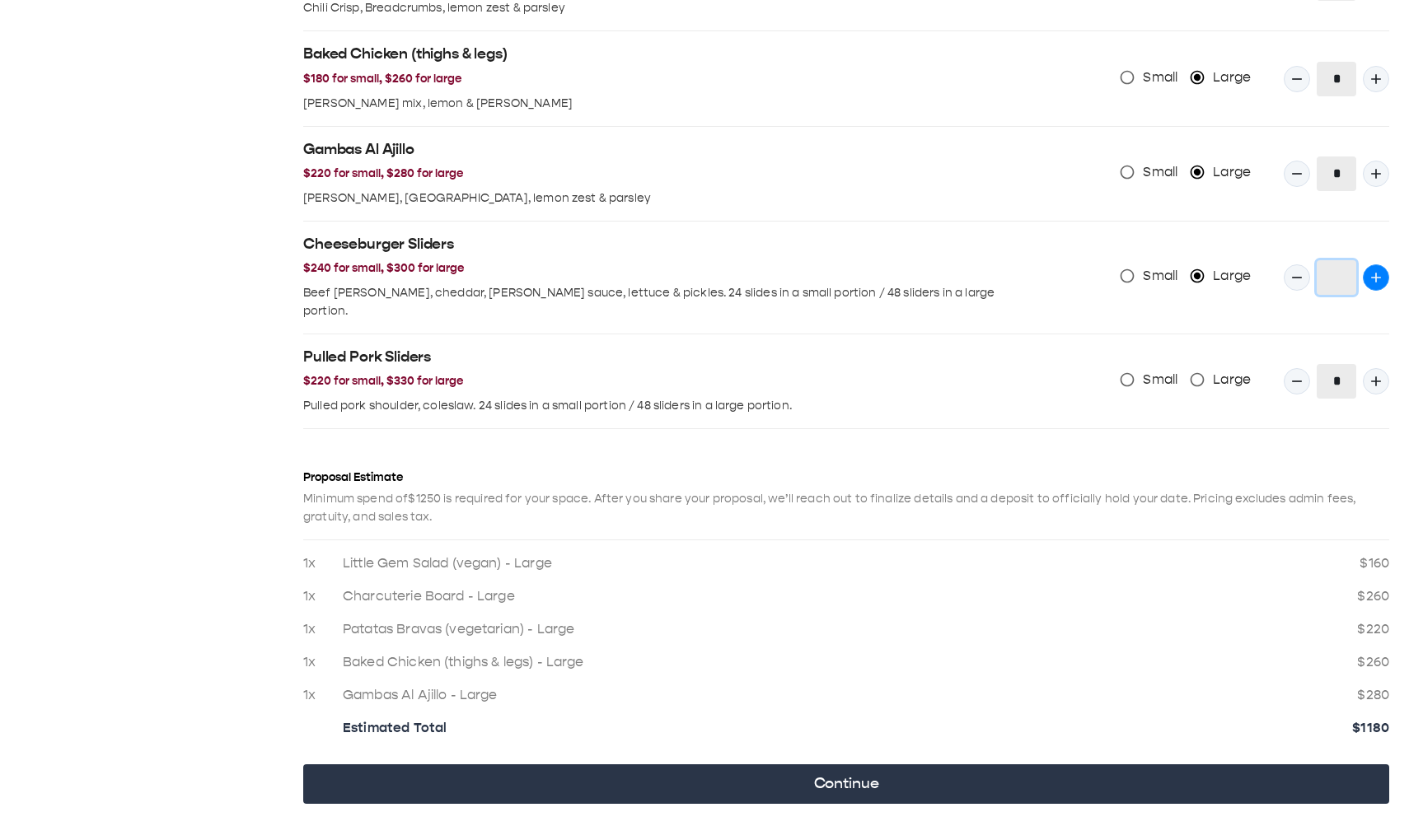
click at [1318, 123] on icon "Quantity Input" at bounding box center [1376, 278] width 16 height 16
type input "*"
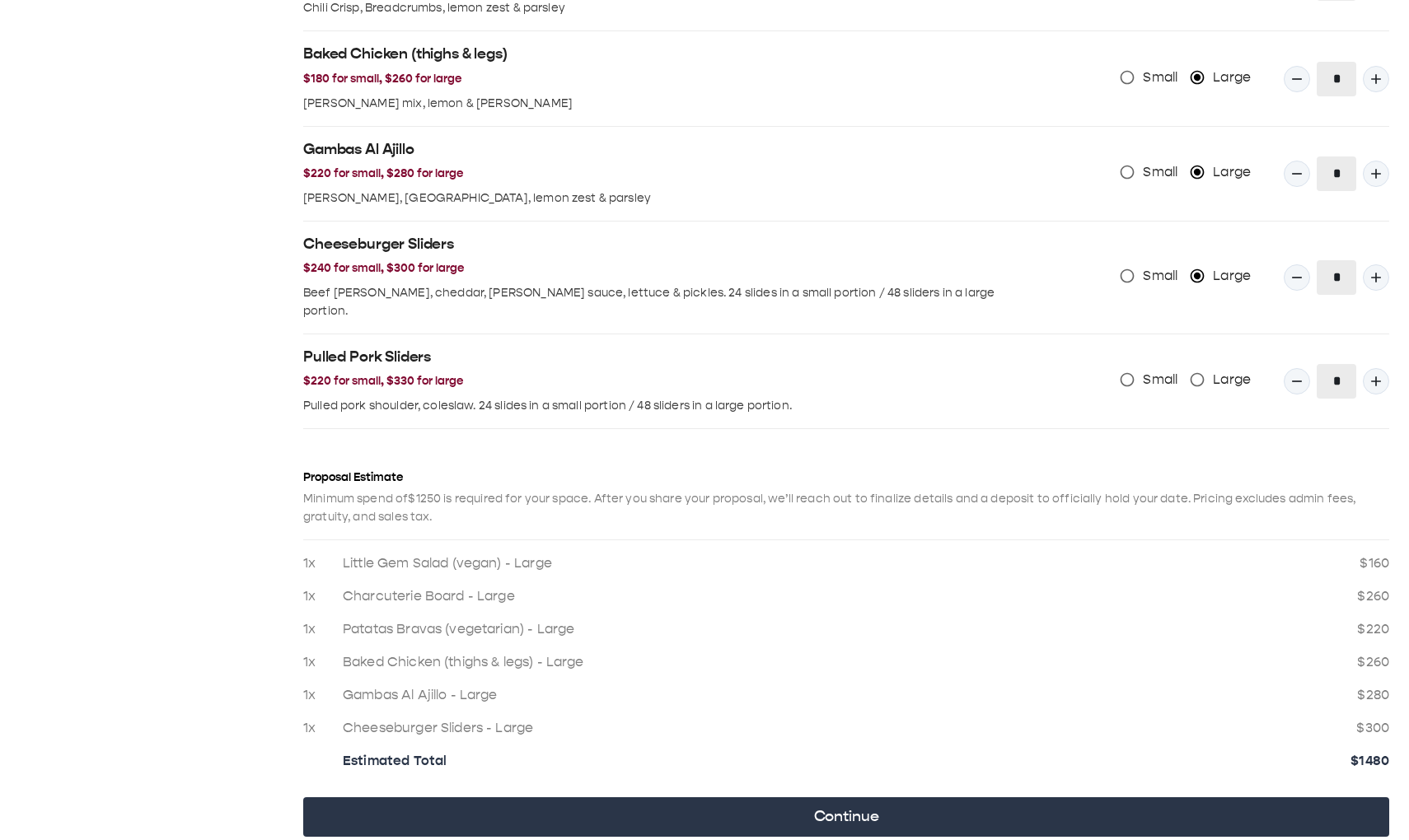
click at [1318, 123] on div "Cheeseburger Sliders $240 for small, $300 for large Beef [PERSON_NAME], cheddar…" at bounding box center [839, 270] width 1099 height 99
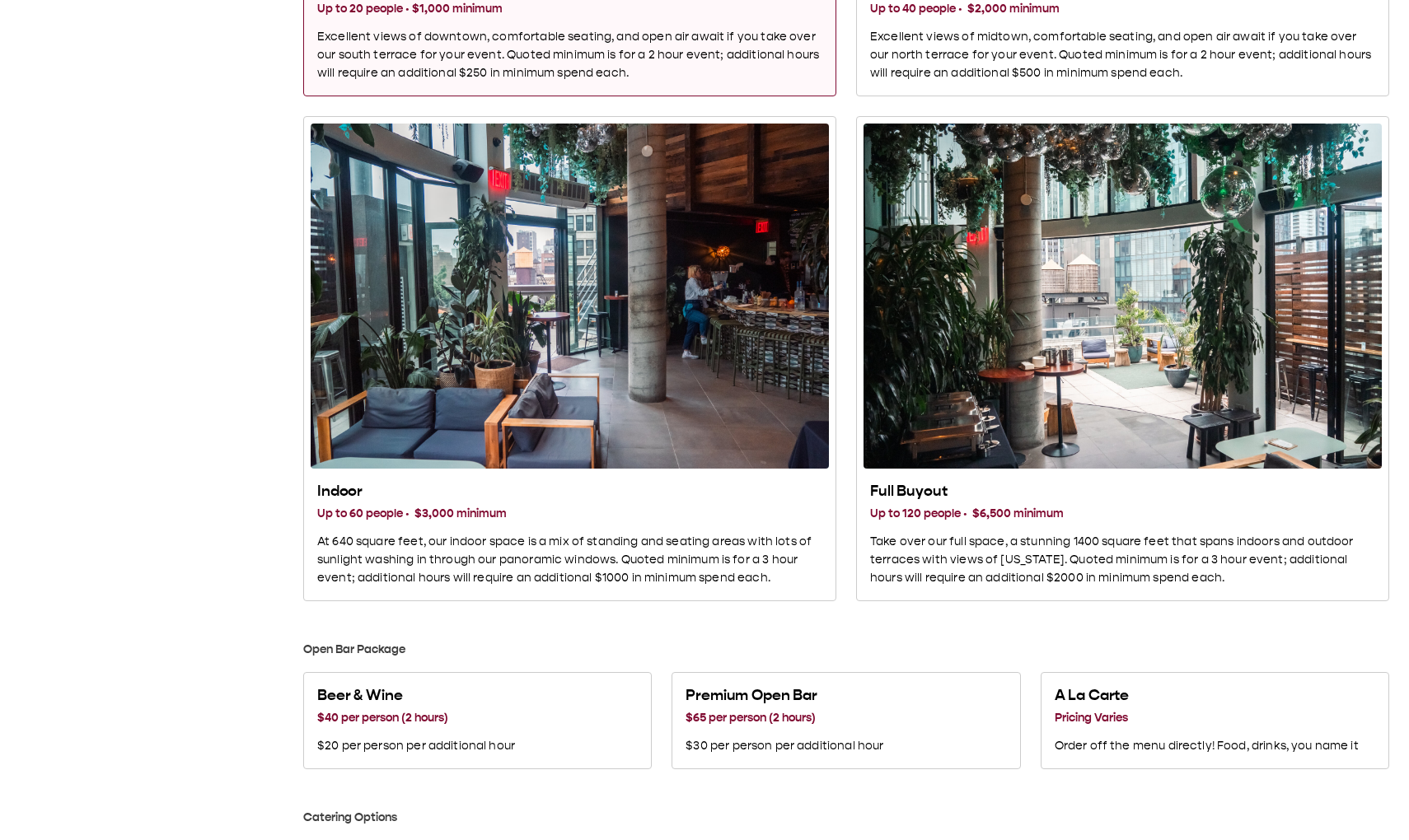
scroll to position [863, 0]
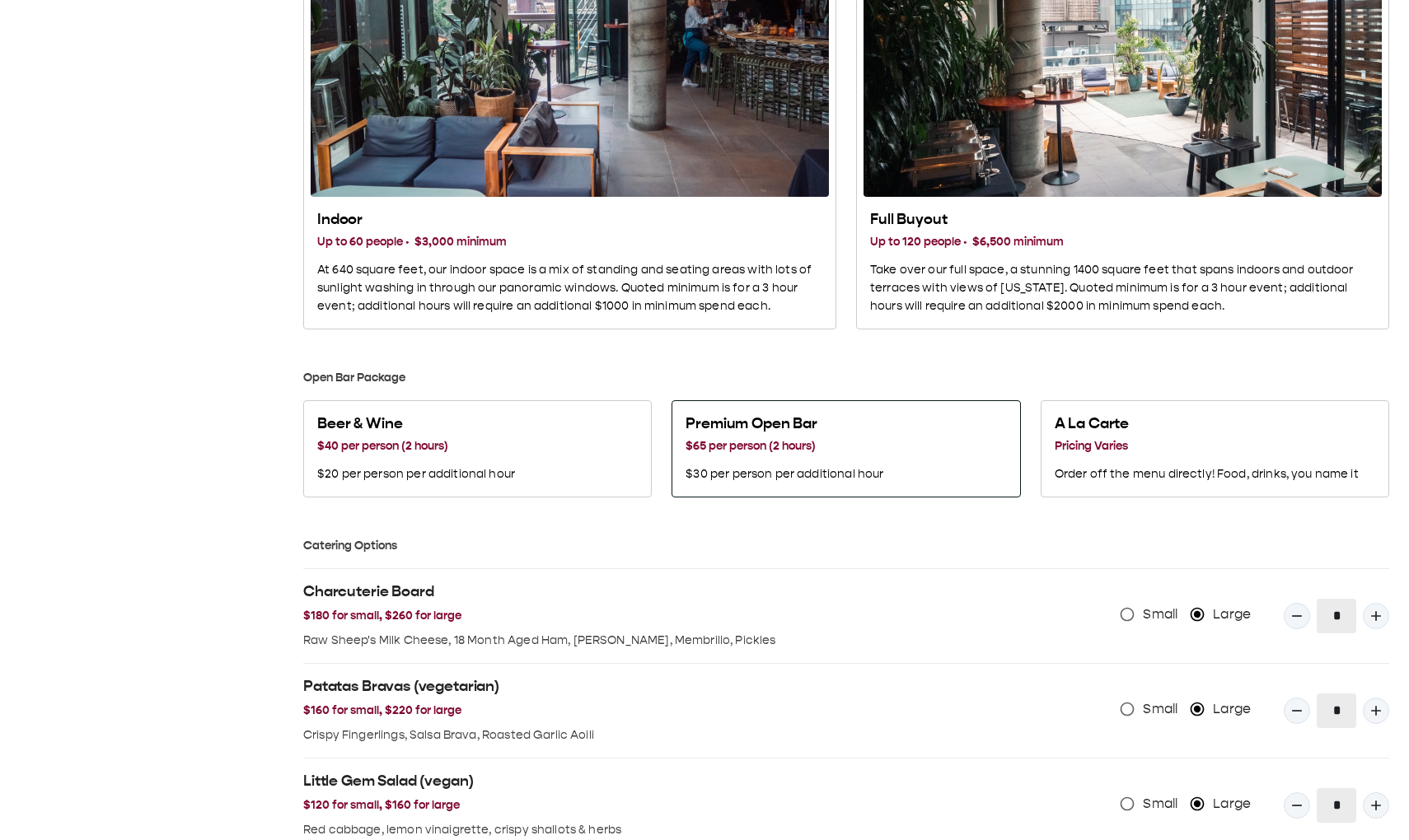
click at [899, 123] on button "Premium Open Bar $65 per person (2 hours) $30 per person per additional hour" at bounding box center [846, 449] width 348 height 97
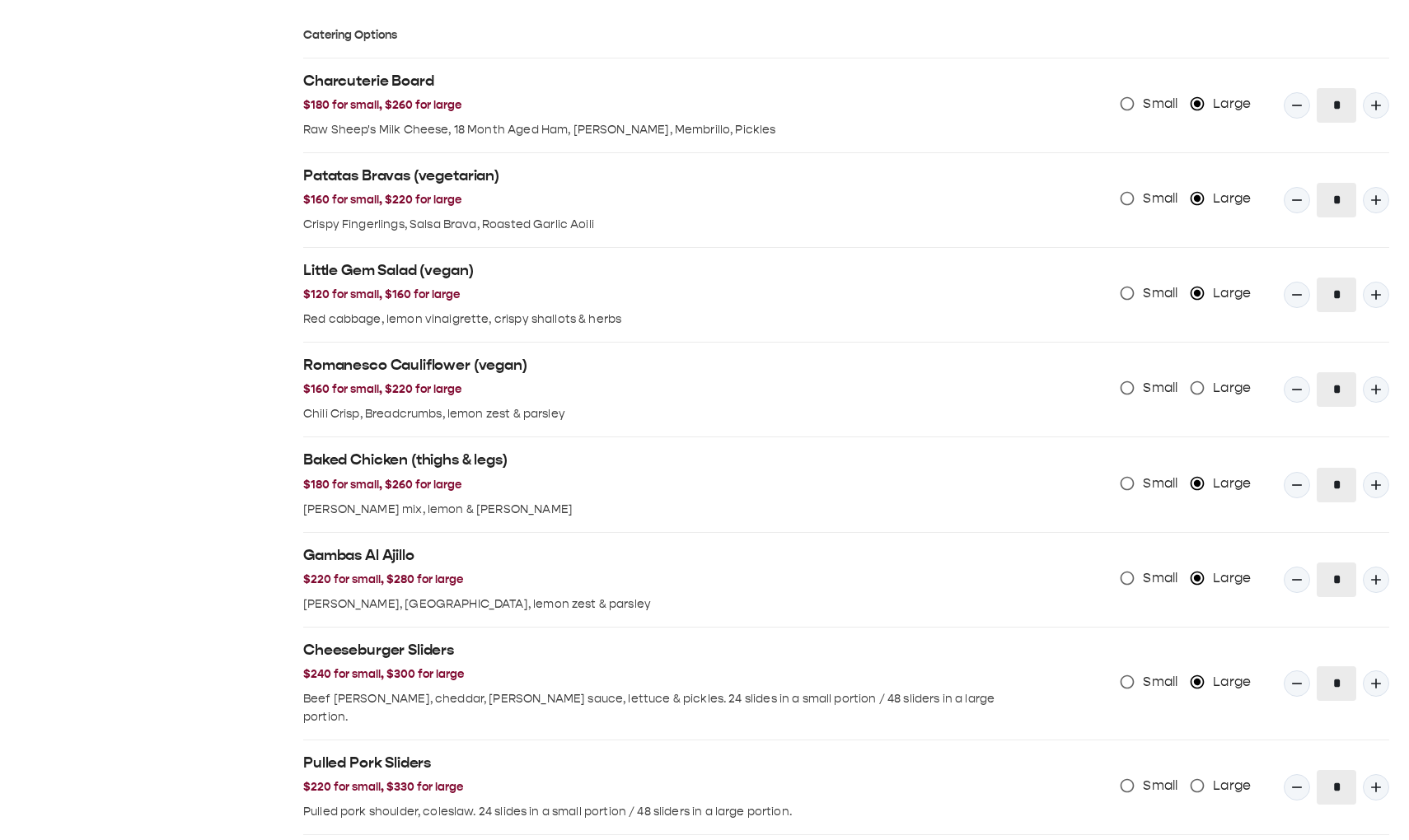
scroll to position [1372, 0]
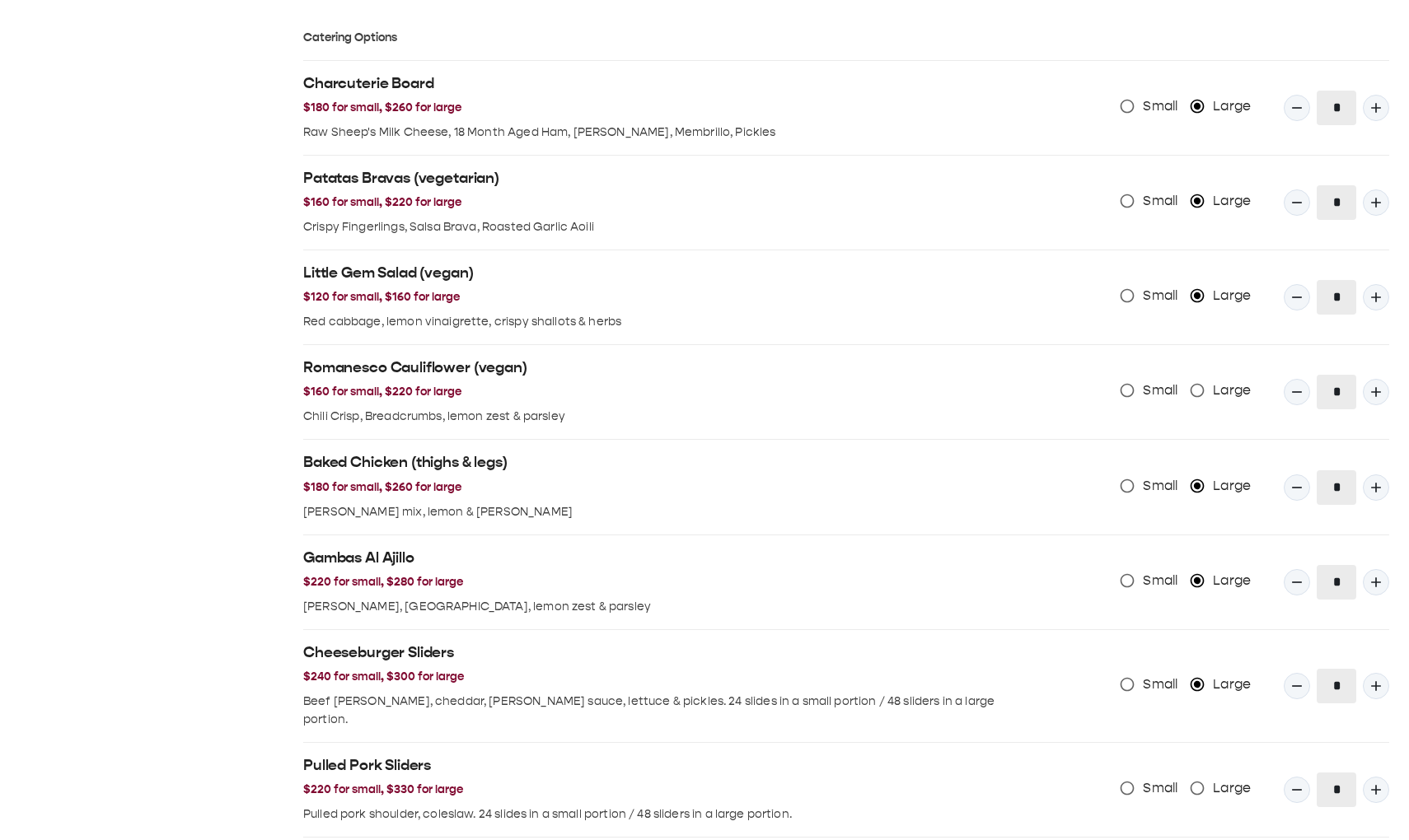
click at [384, 123] on h2 "Gambas Al Ajillo" at bounding box center [663, 559] width 720 height 20
copy h2 "Gambas Al Ajillo"
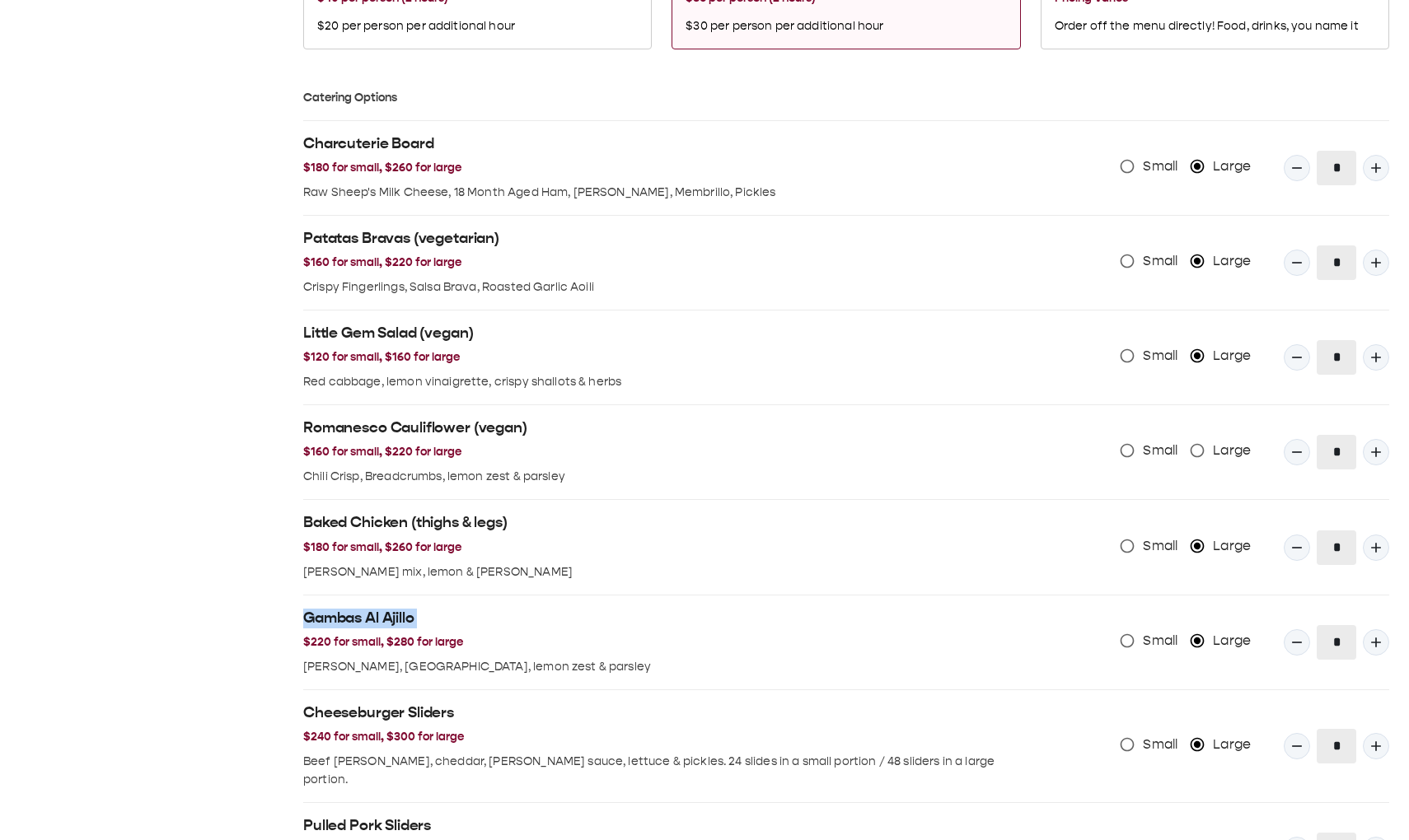
scroll to position [1267, 0]
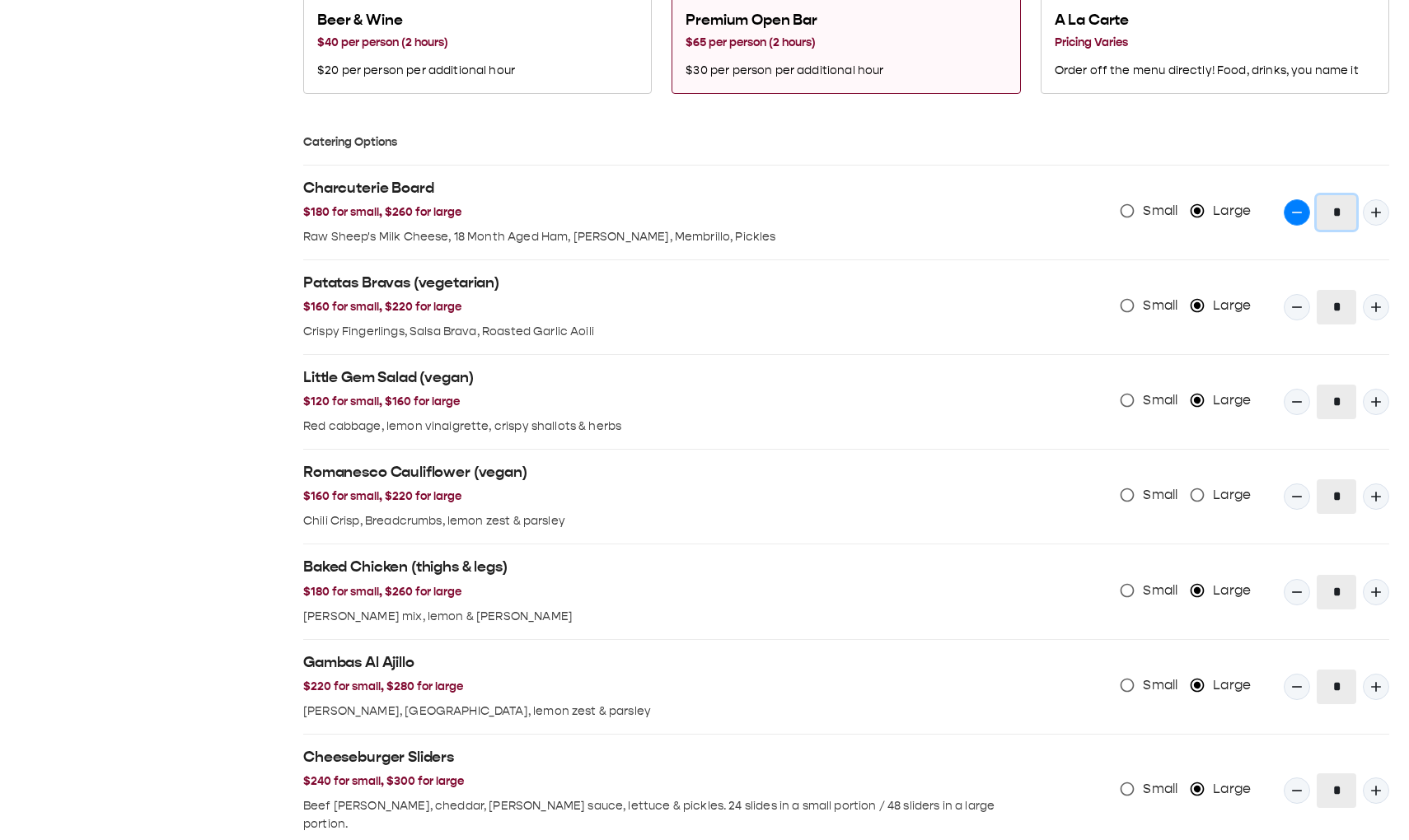
click at [1300, 123] on icon "Quantity Input" at bounding box center [1296, 212] width 16 height 16
type input "*"
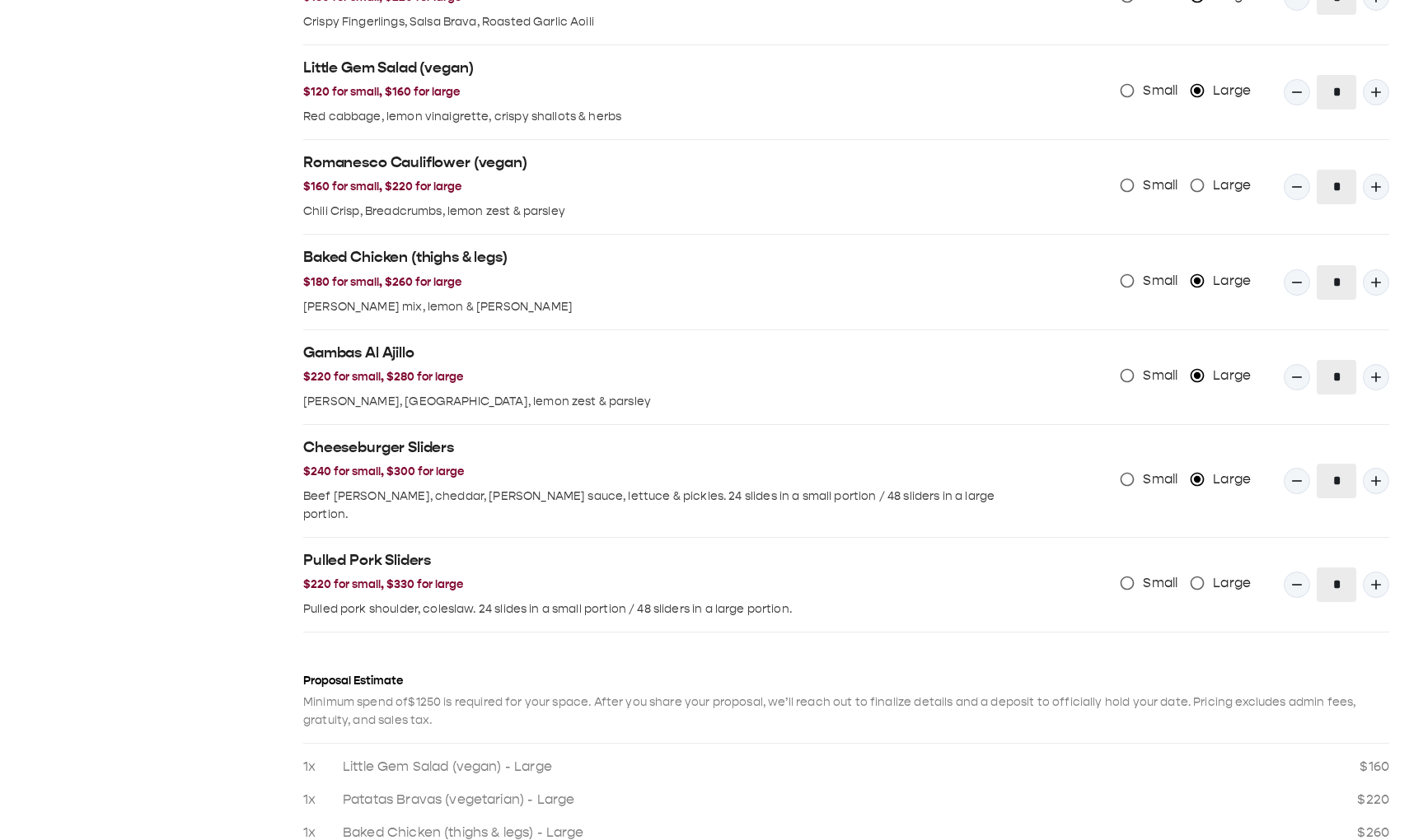
scroll to position [1846, 0]
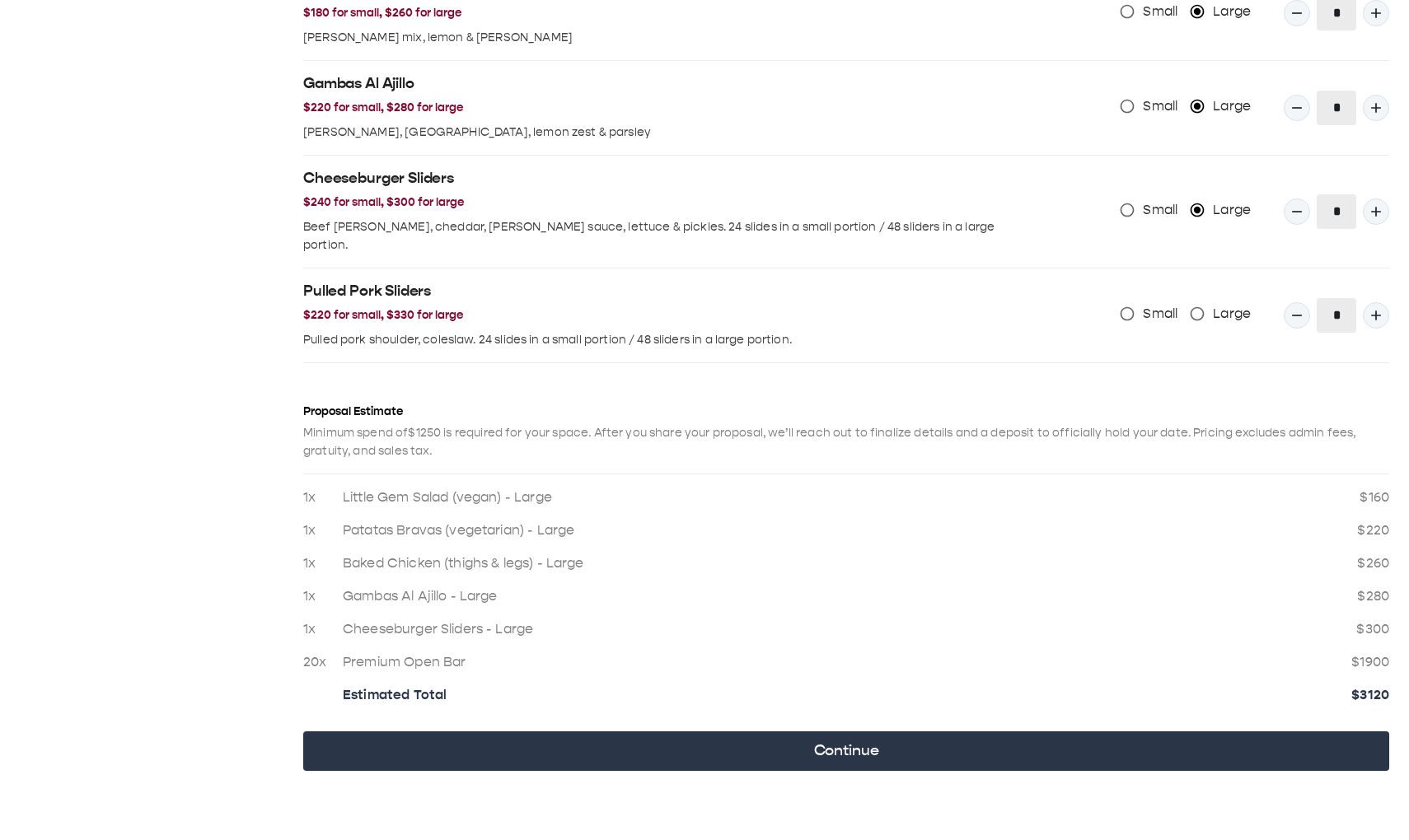
click at [1152, 123] on p "Baked Chicken (thighs & legs) - Large" at bounding box center [840, 563] width 995 height 20
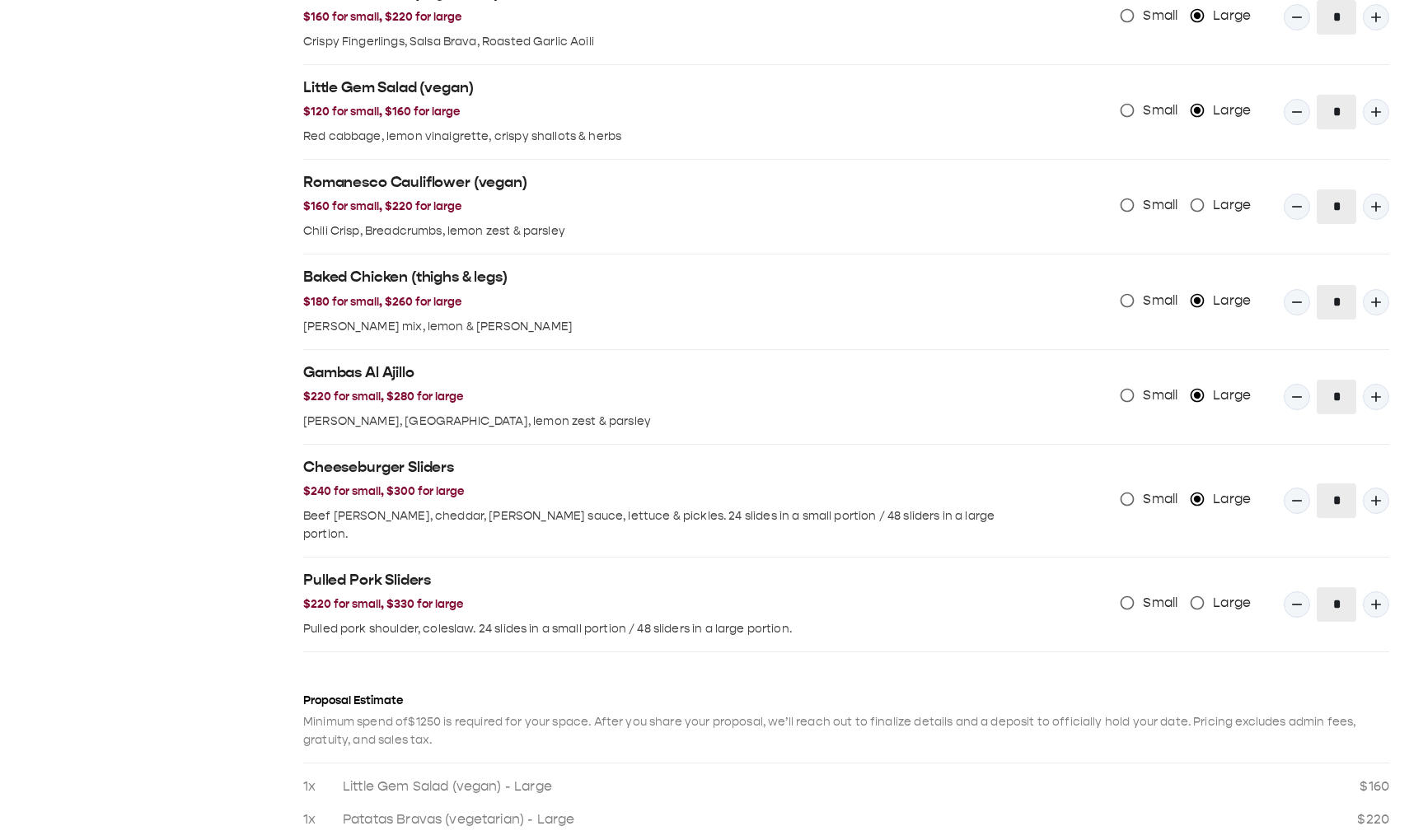
scroll to position [1556, 0]
click at [1288, 123] on button "Quantity Input" at bounding box center [1297, 398] width 27 height 27
type input "*"
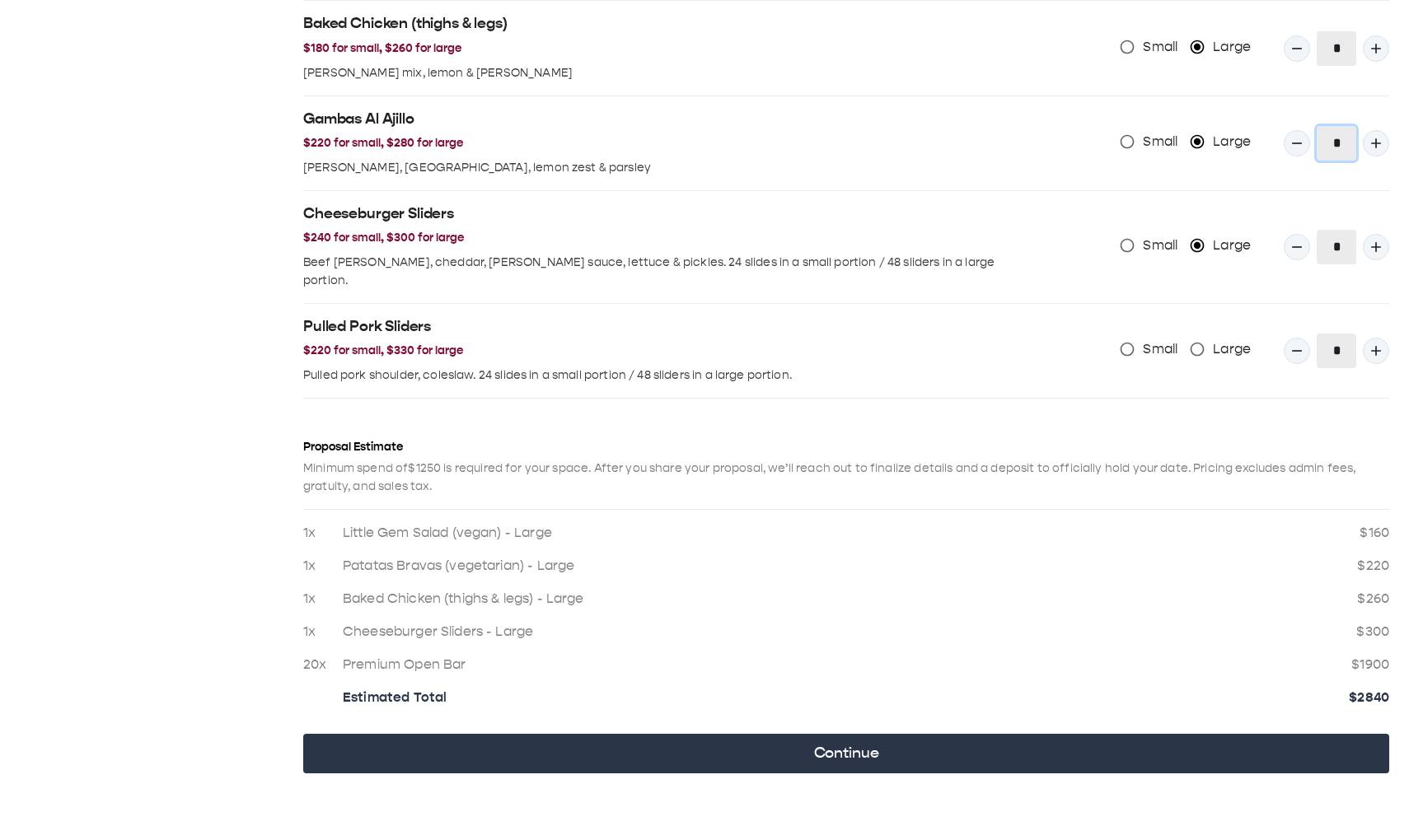
scroll to position [1813, 0]
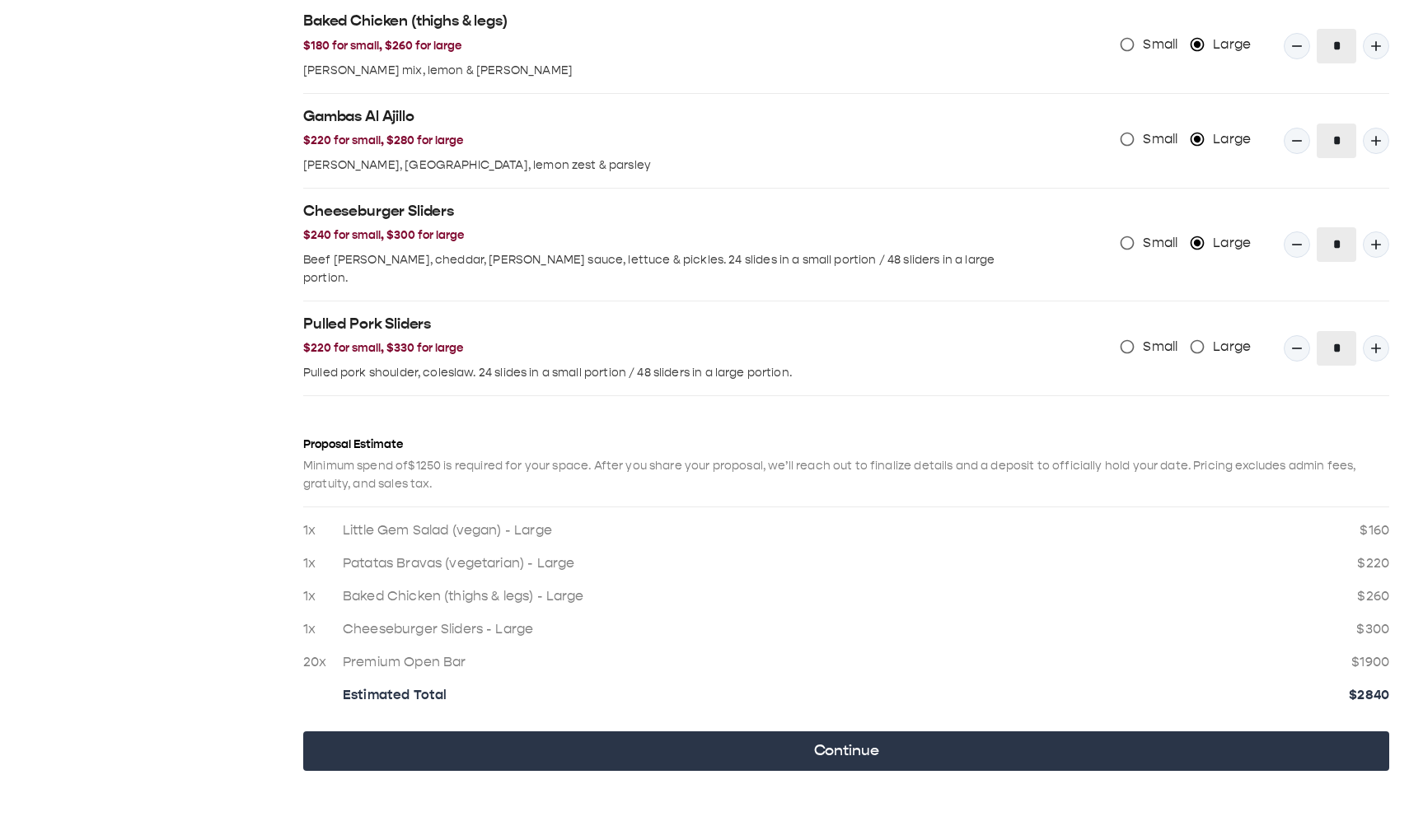
click at [1230, 123] on li "1x Patatas Bravas (vegetarian) - Large $ 220" at bounding box center [846, 556] width 1086 height 33
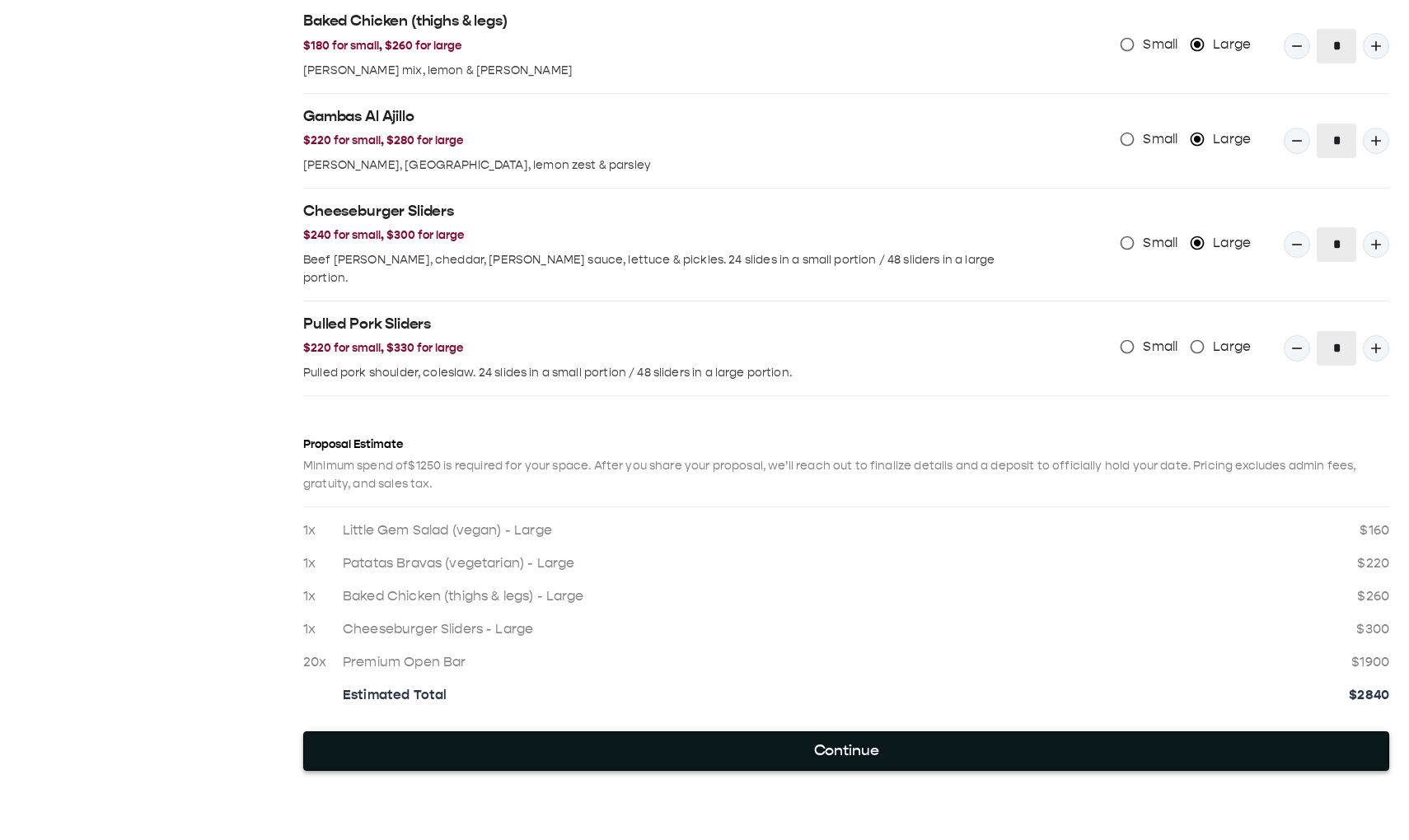
click at [1125, 123] on button "Continue" at bounding box center [846, 751] width 1086 height 39
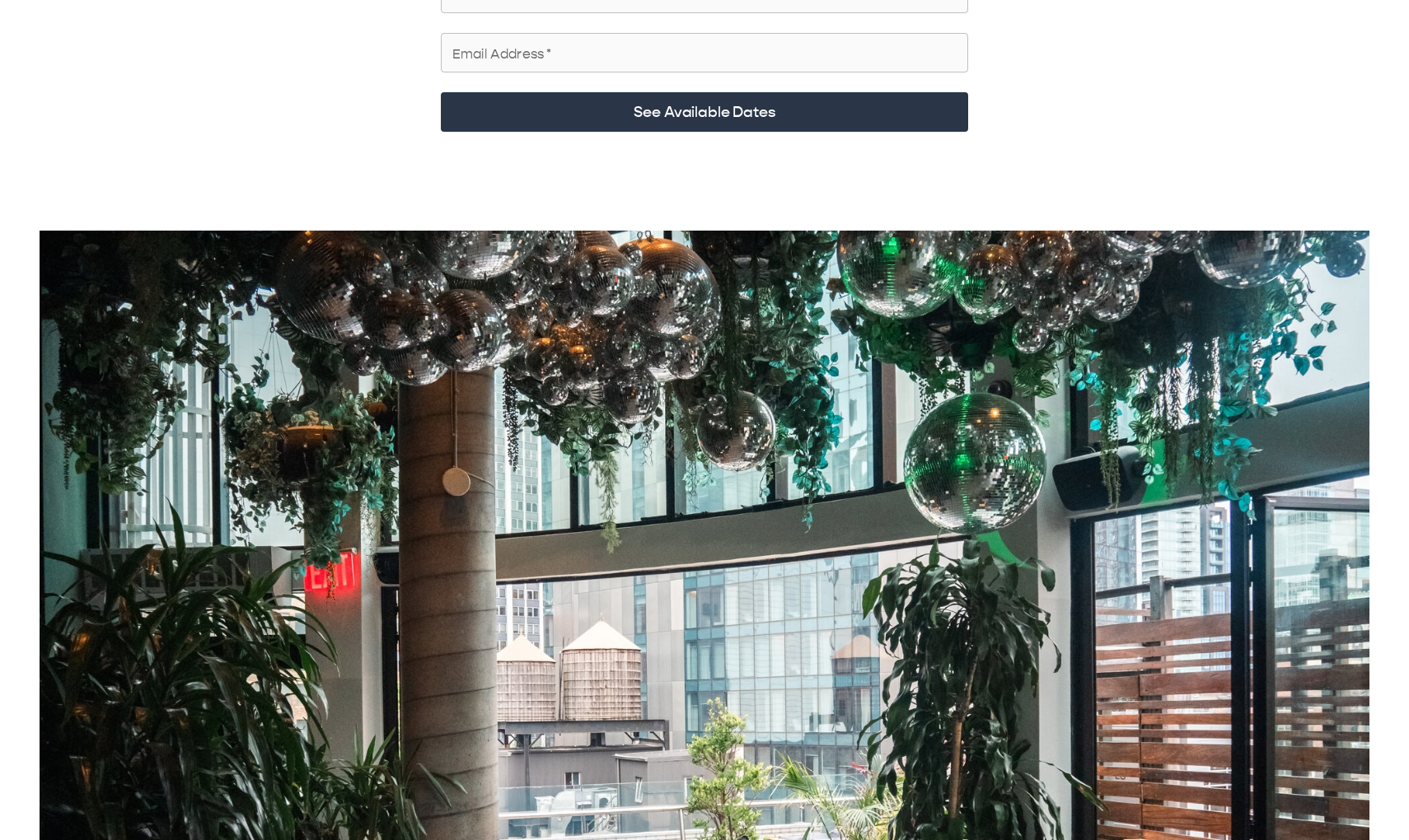
scroll to position [710, 0]
